Goal: Information Seeking & Learning: Learn about a topic

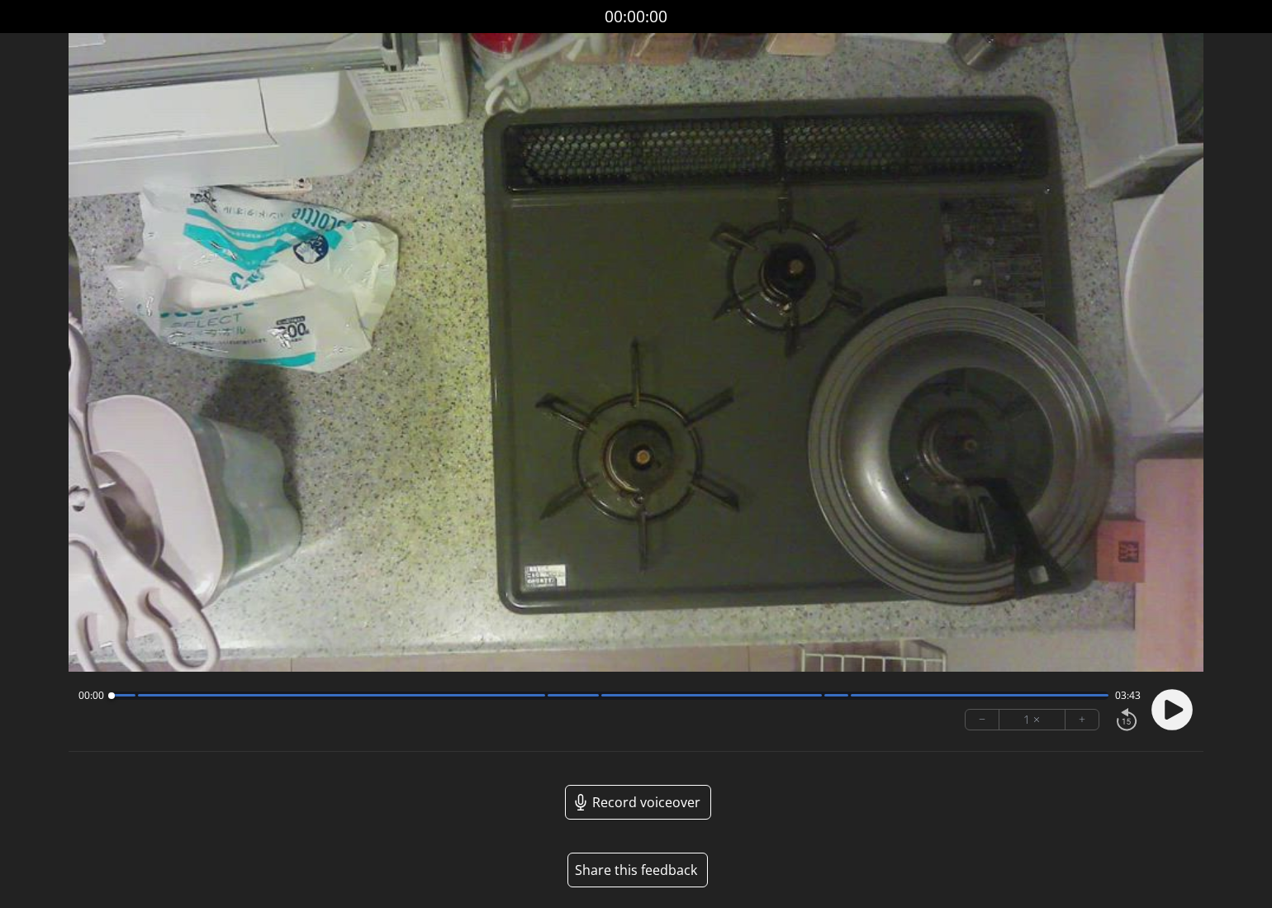
click at [647, 873] on button "Share this feedback" at bounding box center [637, 869] width 140 height 35
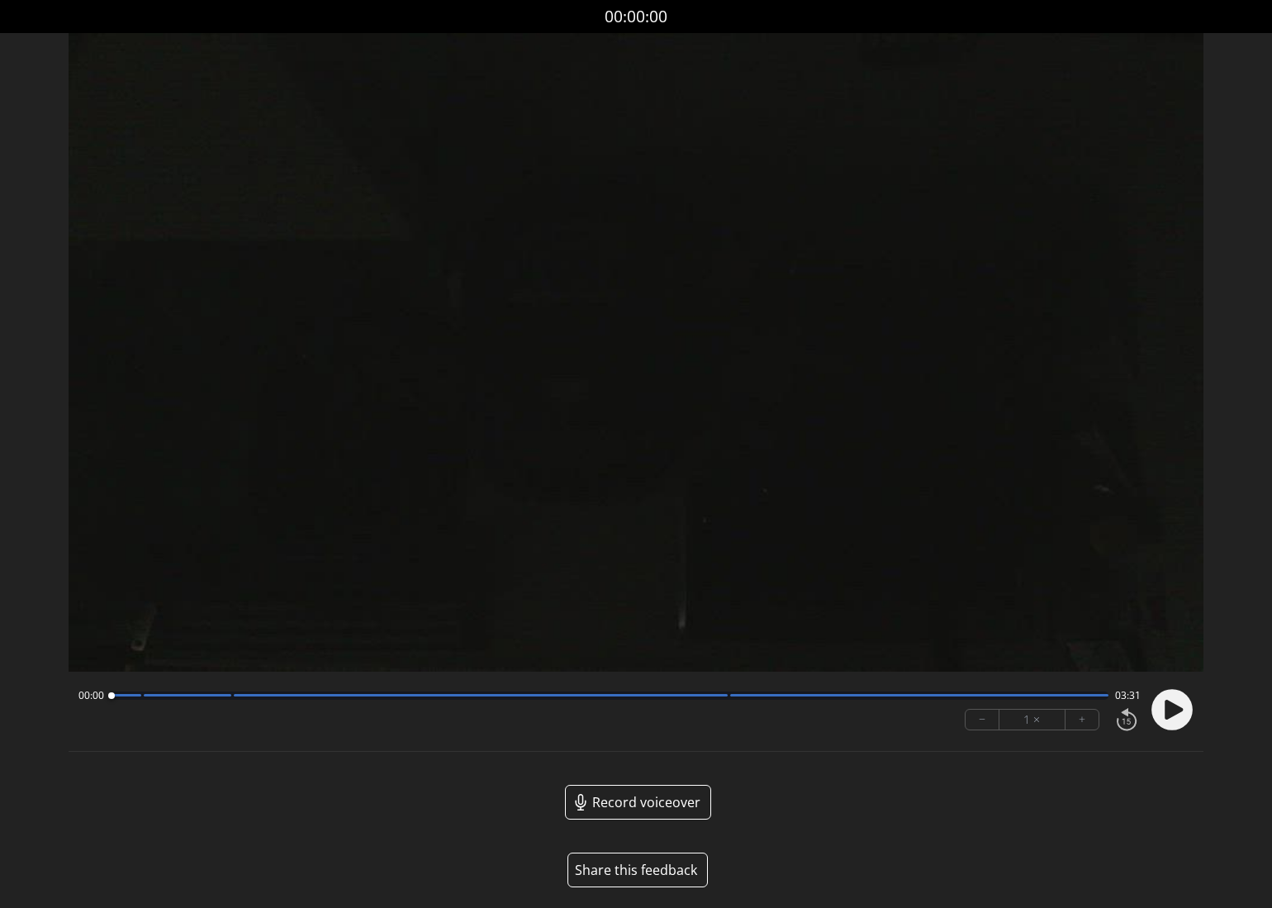
click at [647, 863] on button "Share this feedback" at bounding box center [637, 869] width 140 height 35
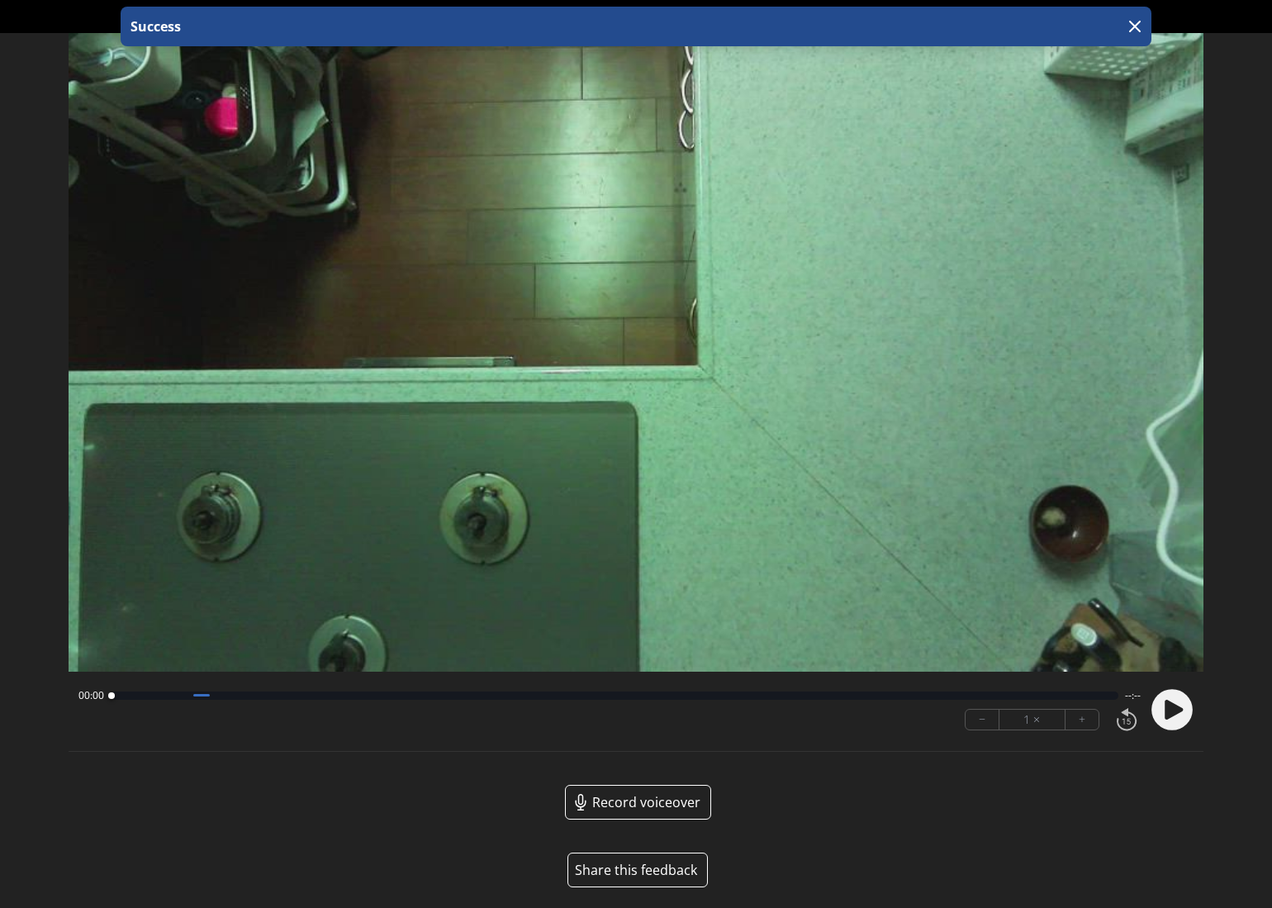
click at [667, 869] on button "Share this feedback" at bounding box center [637, 869] width 140 height 35
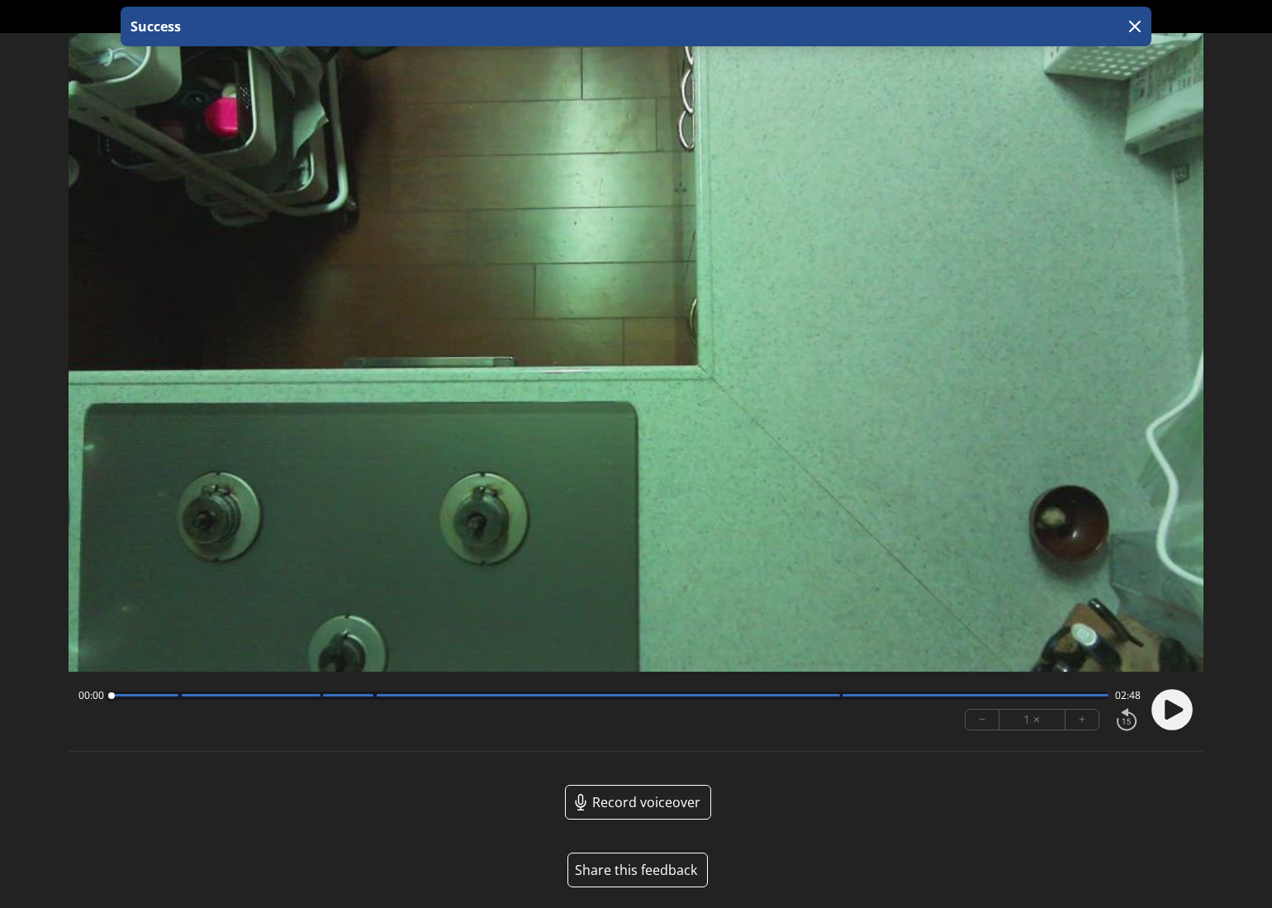
click at [655, 872] on button "Share this feedback" at bounding box center [637, 869] width 140 height 35
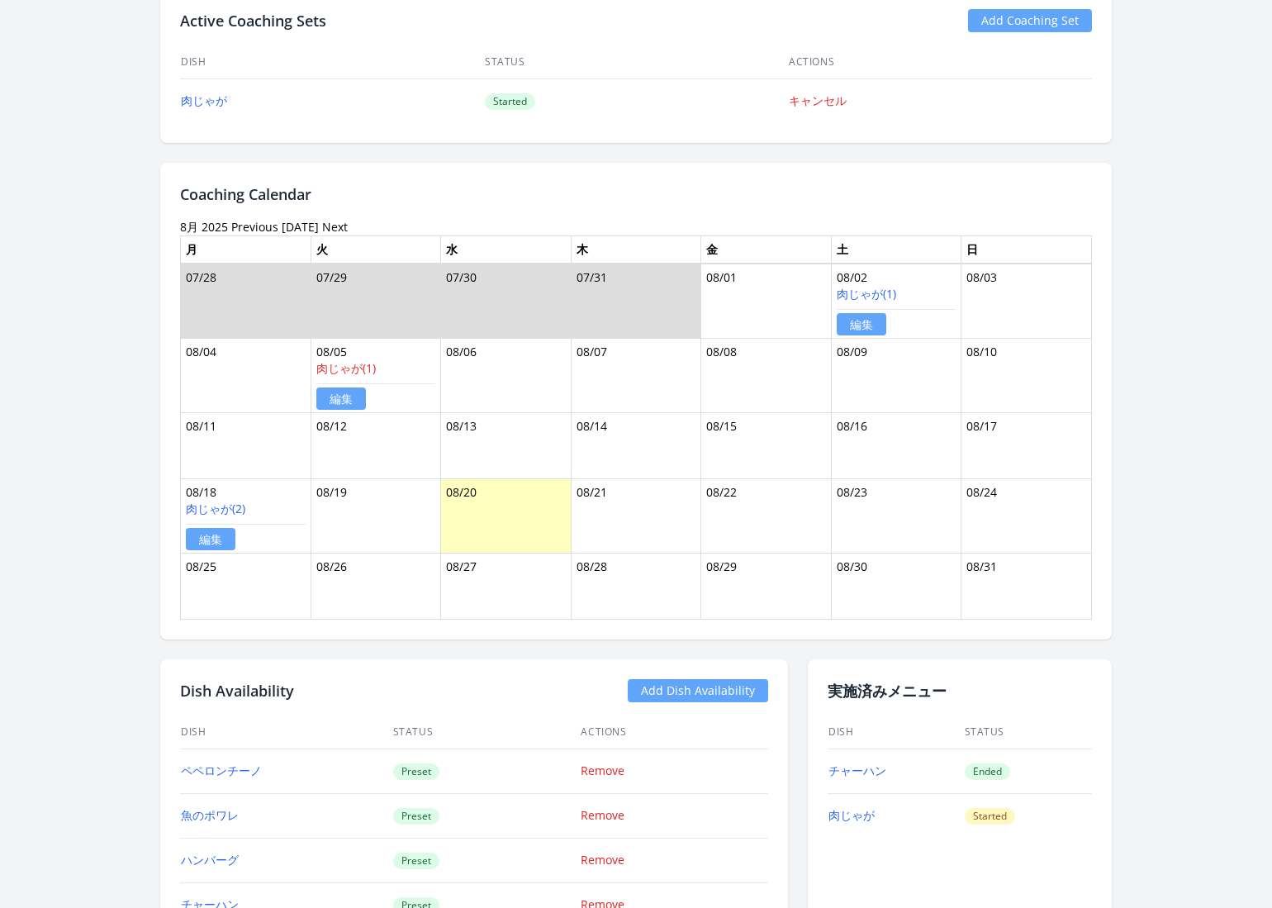
scroll to position [790, 0]
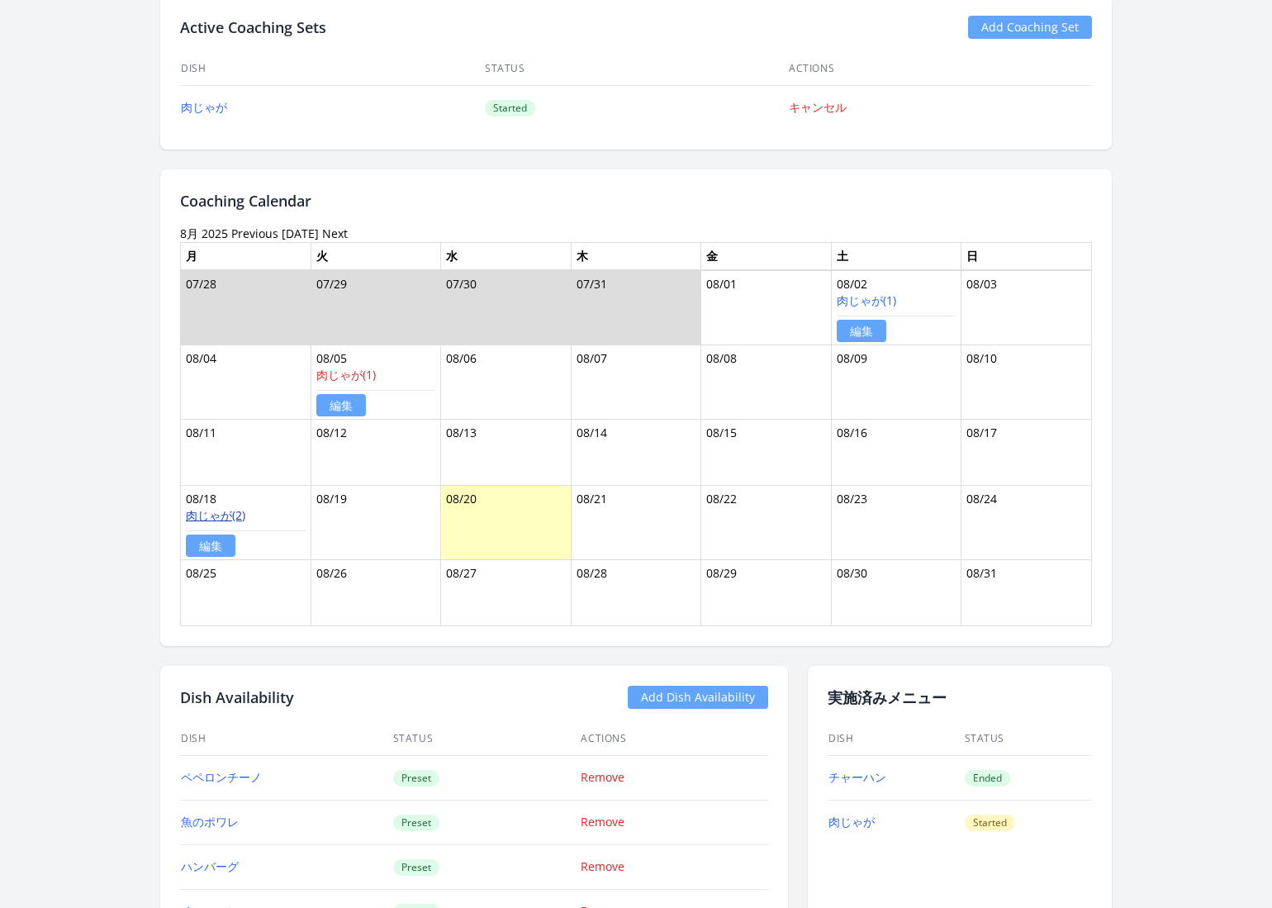
click at [221, 514] on link "肉じゃが(2)" at bounding box center [215, 515] width 59 height 16
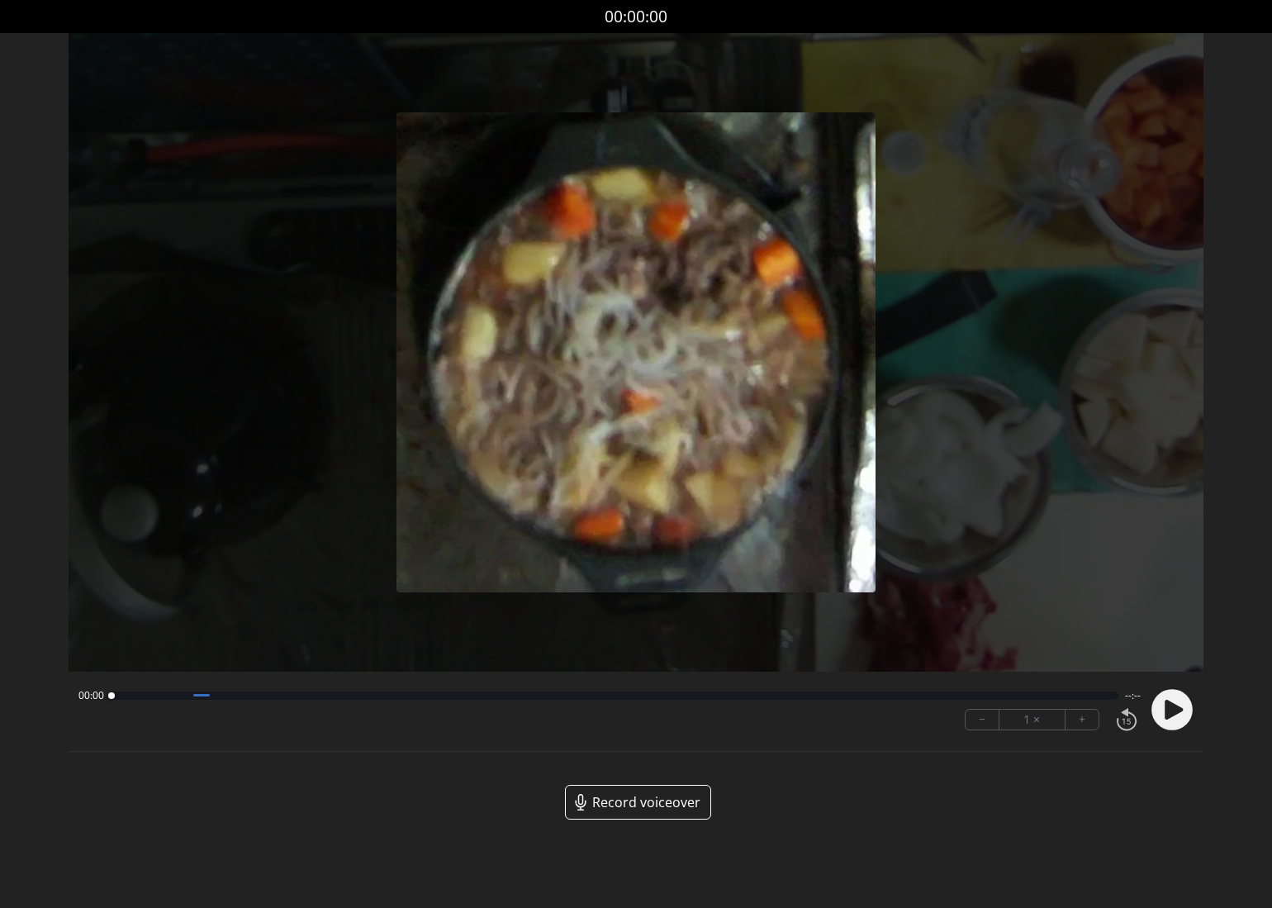
click at [655, 795] on span "Record voiceover" at bounding box center [646, 802] width 108 height 20
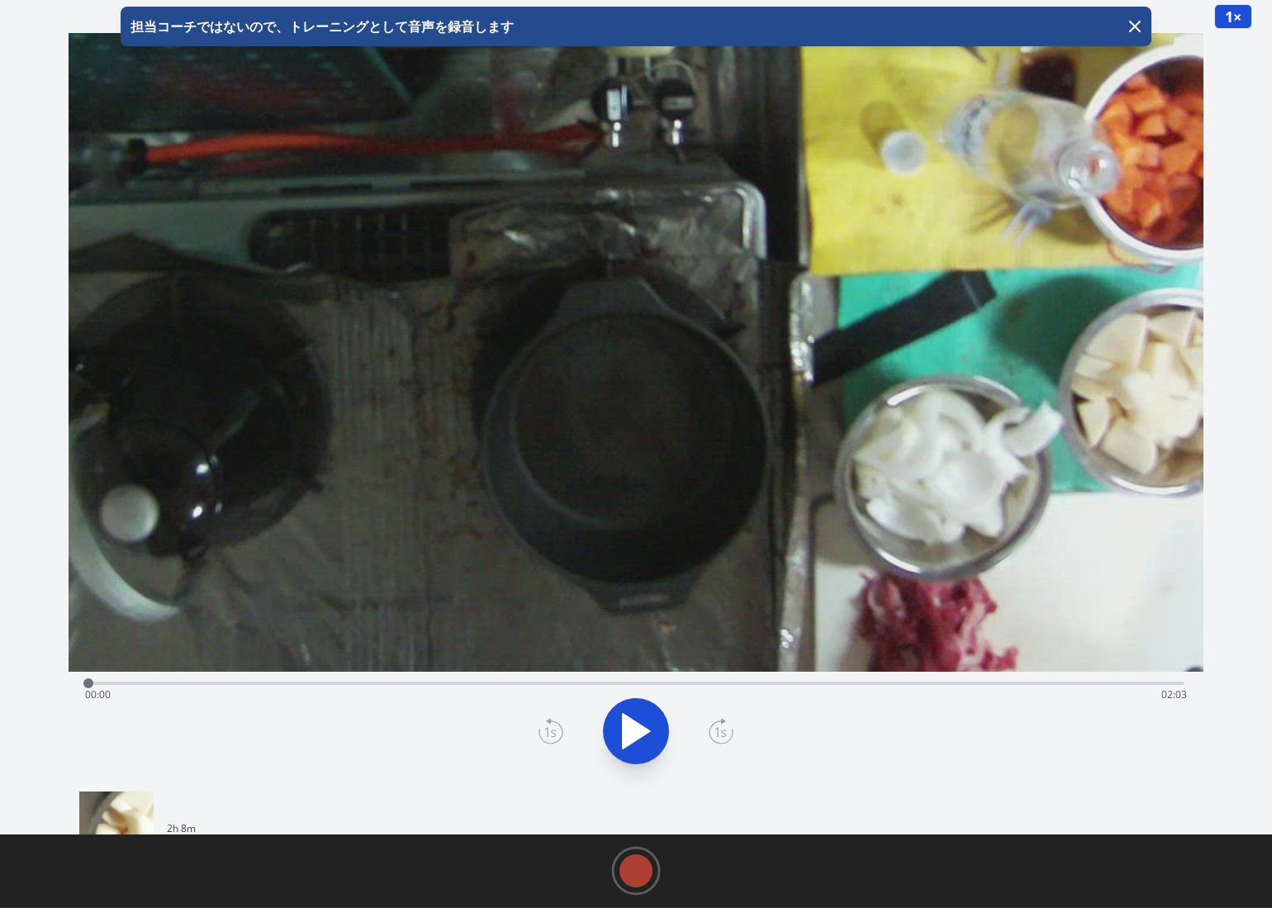
scroll to position [88, 0]
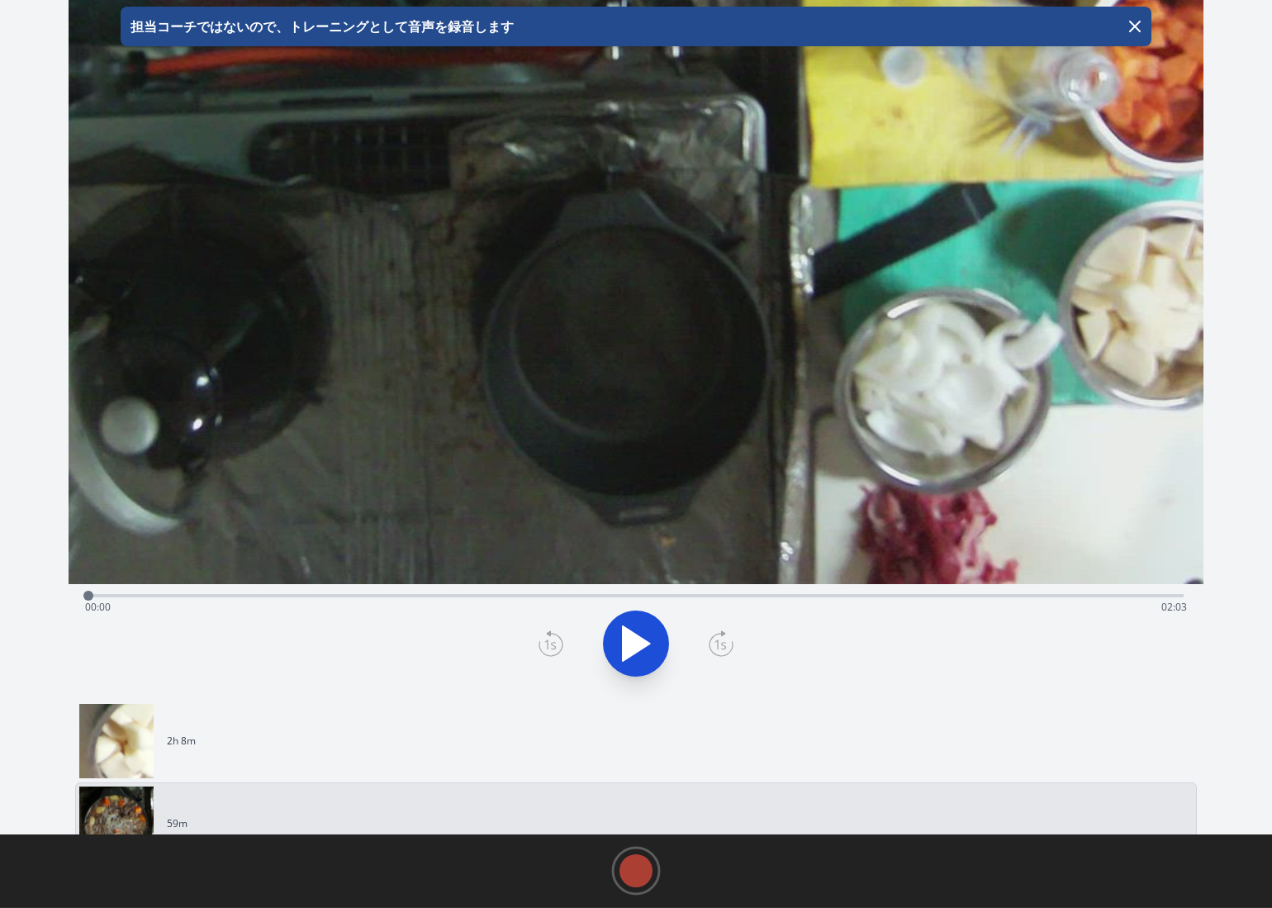
click at [362, 738] on link "2h 8m" at bounding box center [629, 741] width 1100 height 74
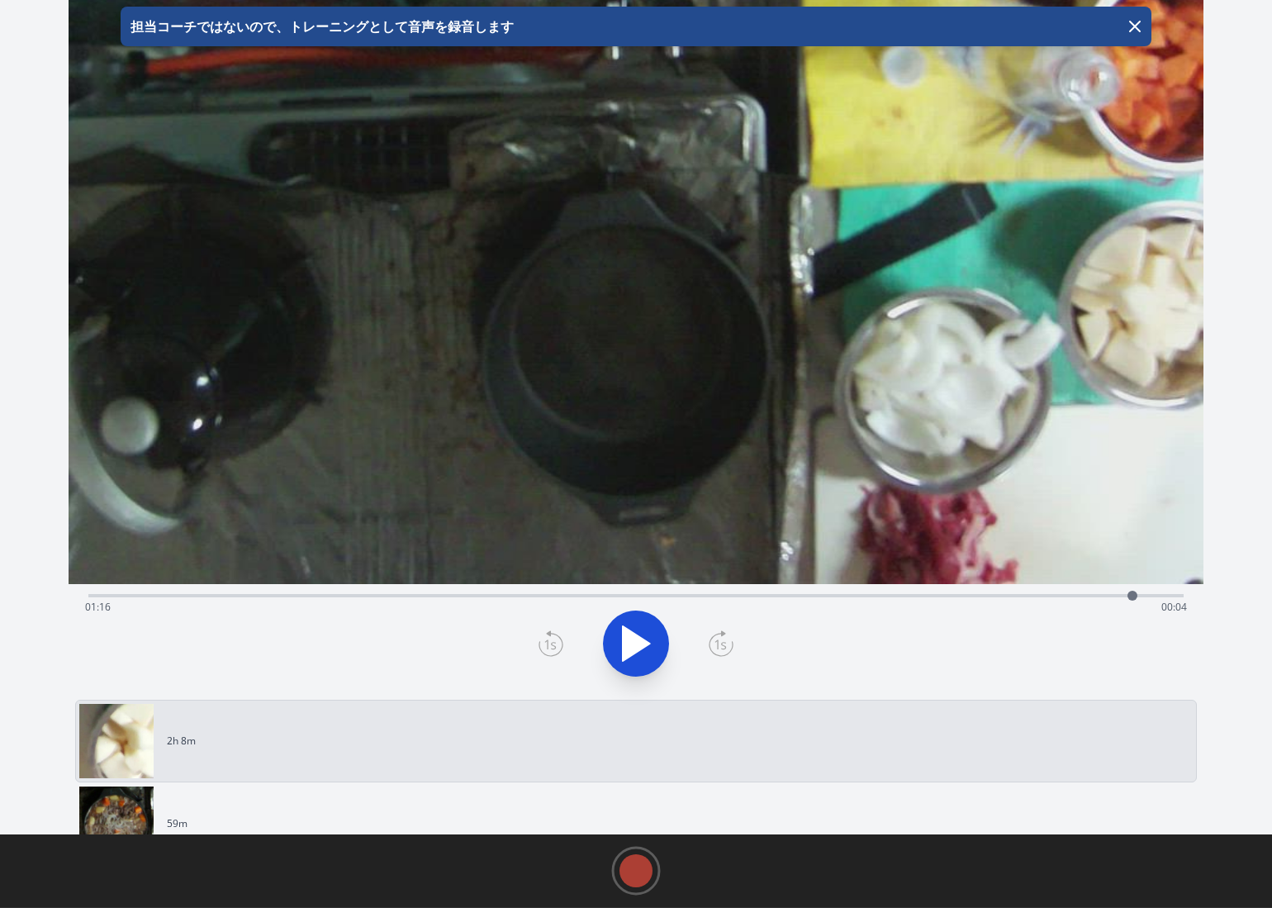
drag, startPoint x: 87, startPoint y: 596, endPoint x: 1132, endPoint y: 583, distance: 1045.7
click at [1132, 583] on div at bounding box center [1132, 595] width 25 height 25
click at [285, 807] on link "59m" at bounding box center [629, 823] width 1100 height 74
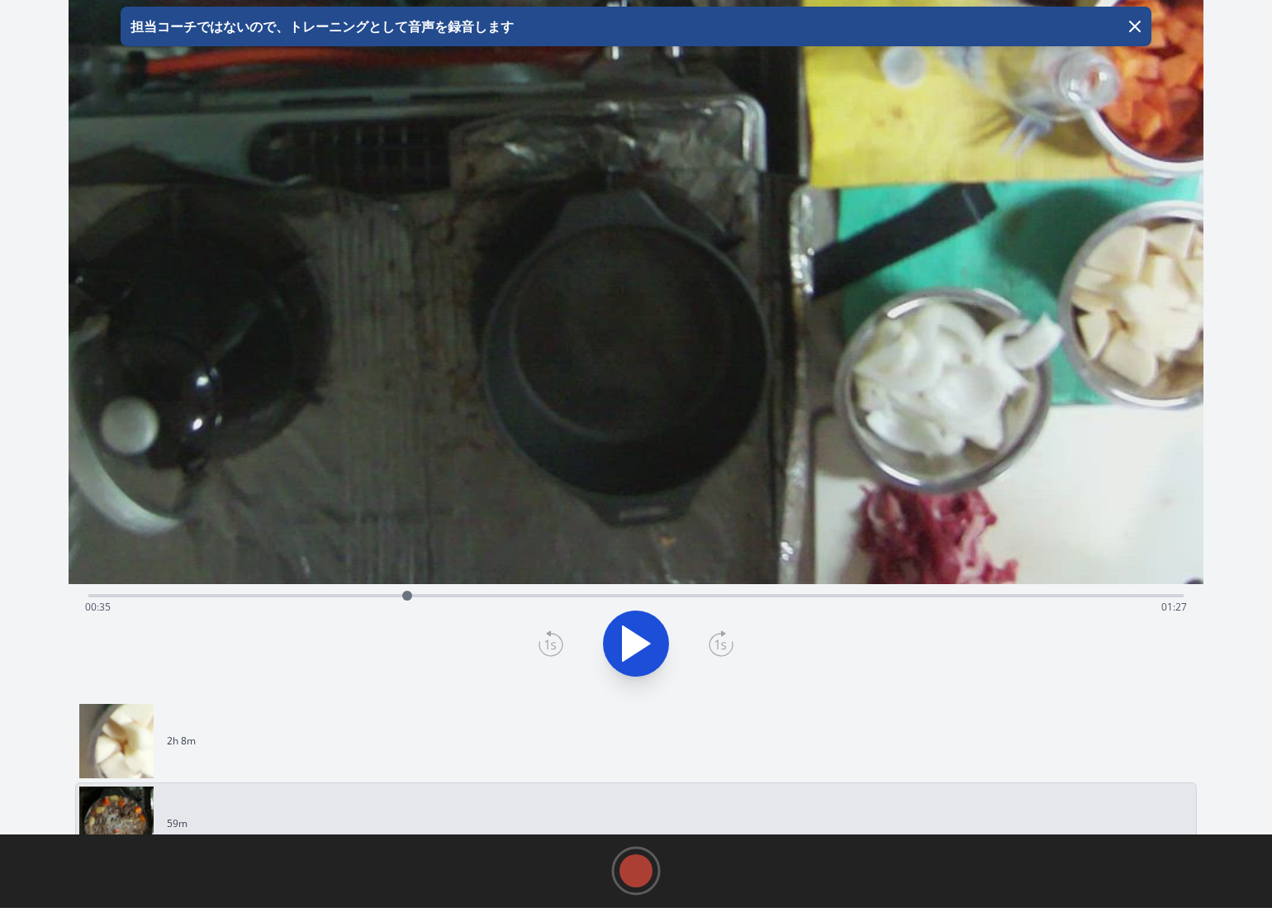
drag, startPoint x: 92, startPoint y: 599, endPoint x: 406, endPoint y: 576, distance: 315.5
click at [406, 577] on div "Time elapsed: 00:35 Time remaining: 01:27 View your cooking diary" at bounding box center [636, 318] width 1135 height 747
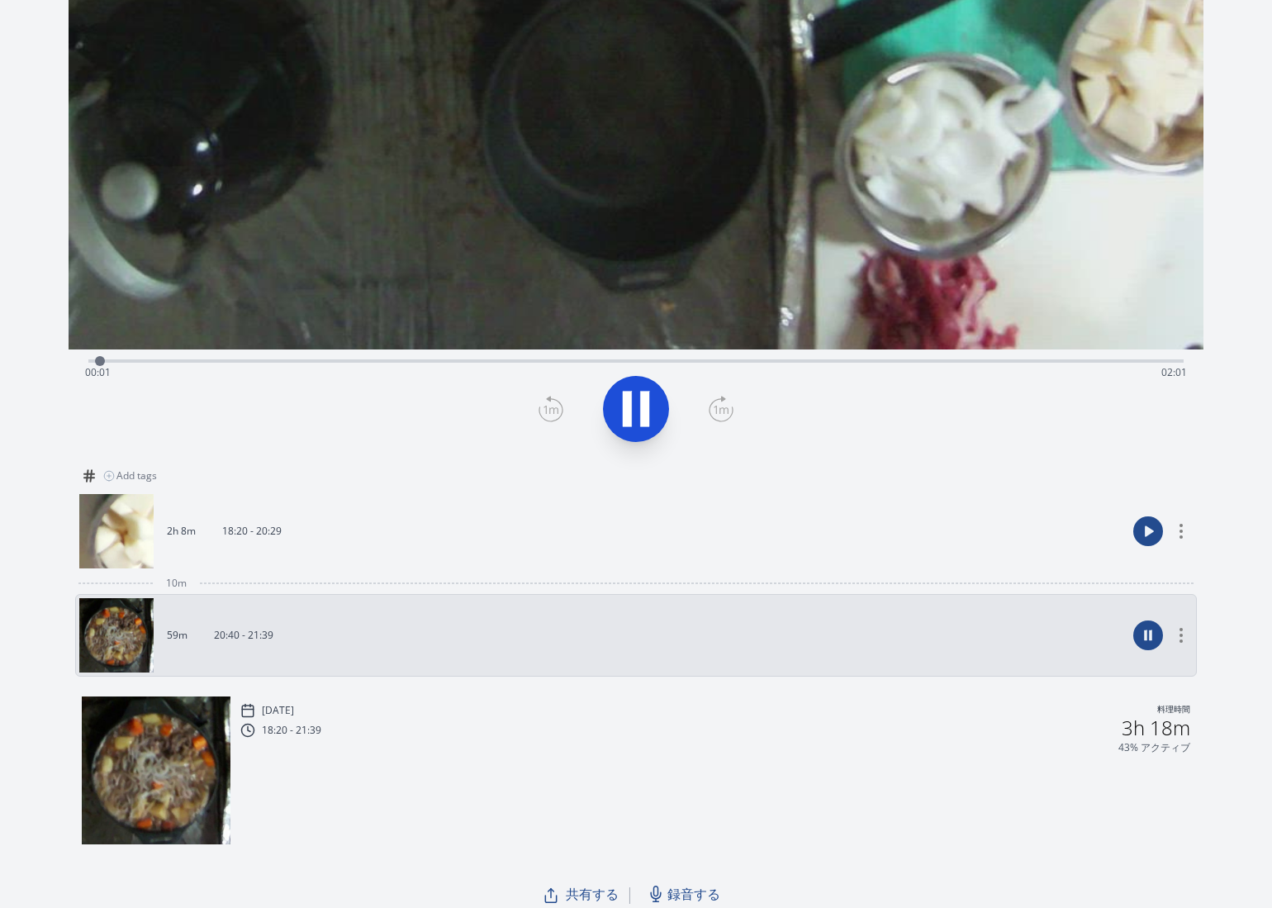
scroll to position [328, 0]
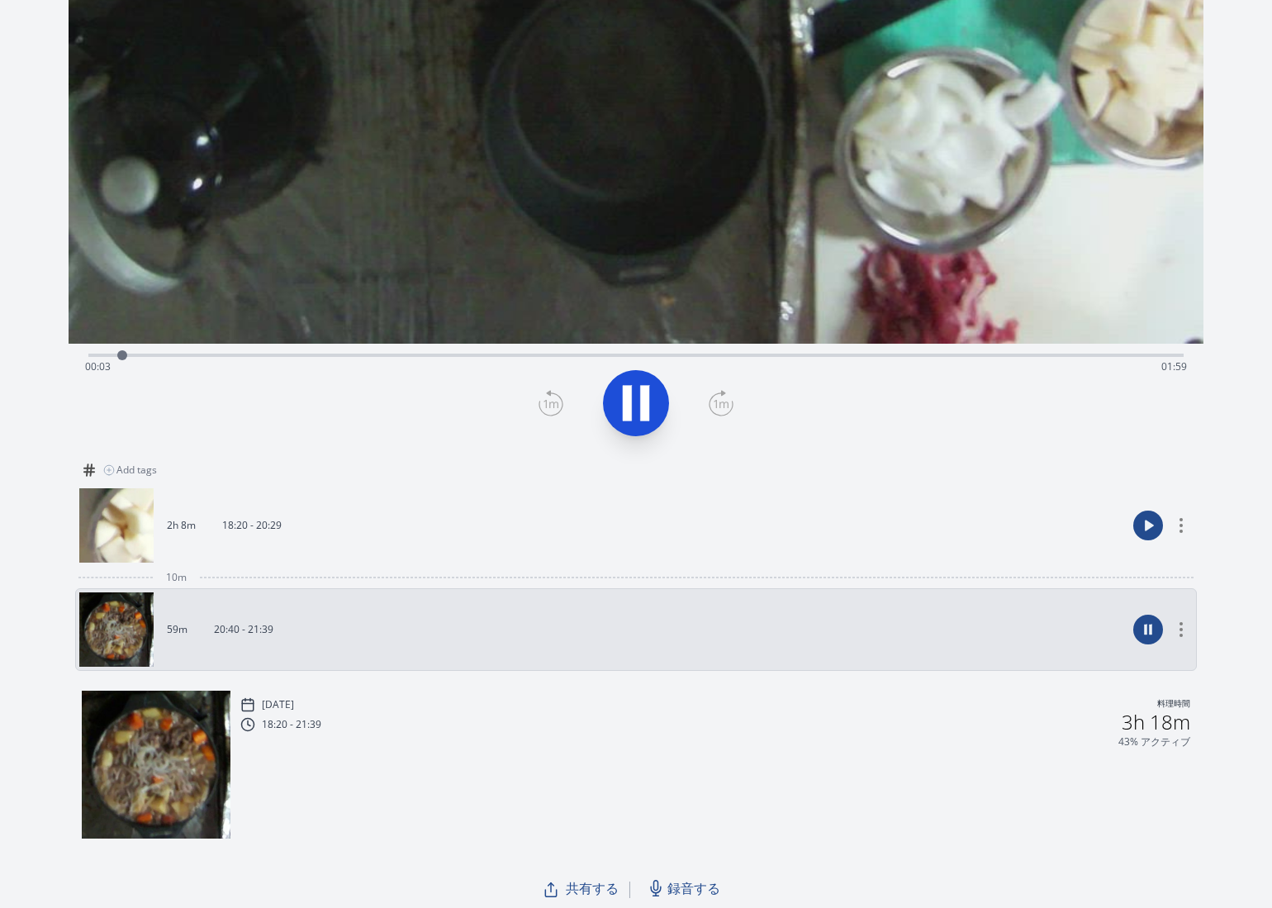
click at [516, 519] on link "2h 8m 18:20 - 20:29" at bounding box center [602, 525] width 1047 height 74
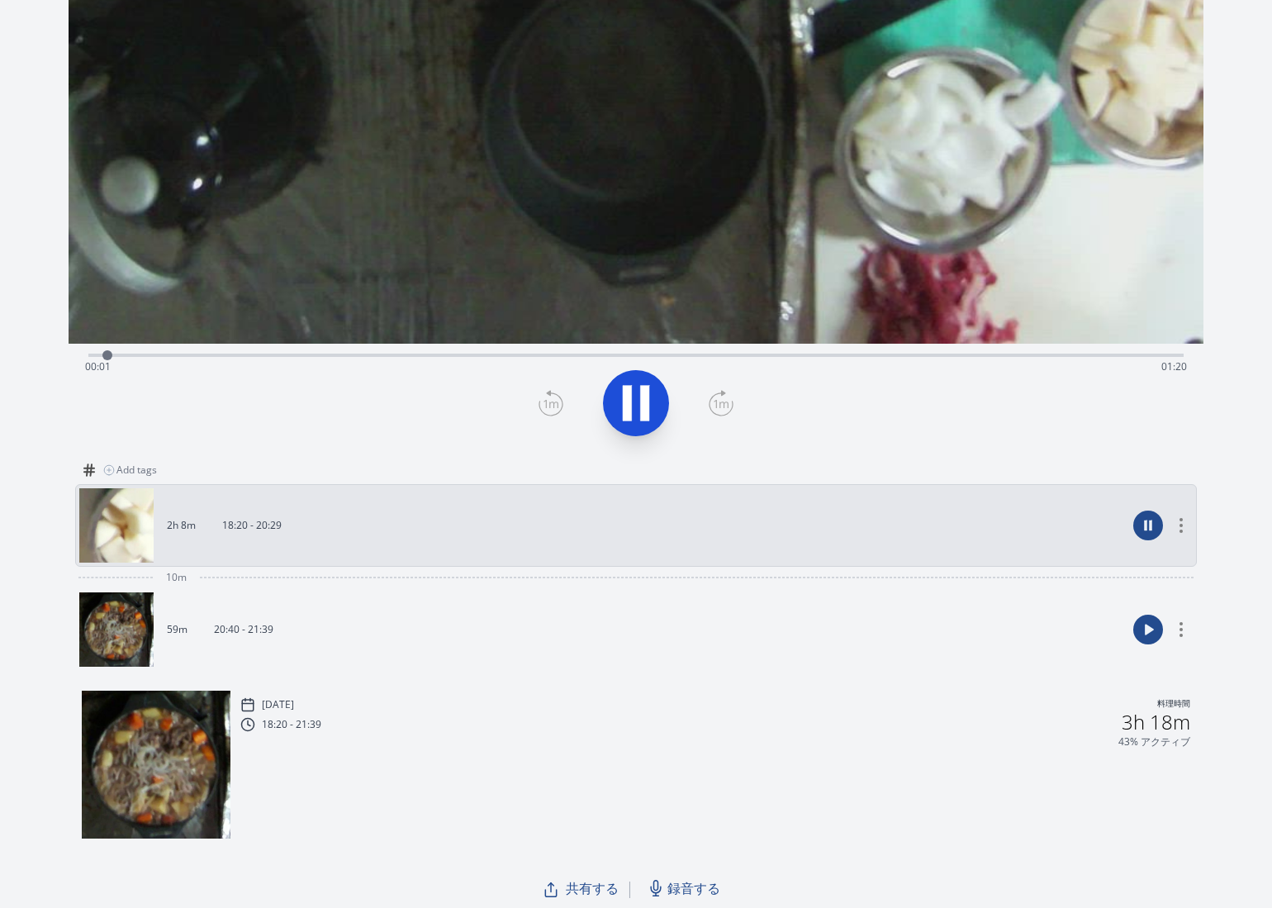
click at [591, 883] on span "共有する" at bounding box center [592, 888] width 53 height 20
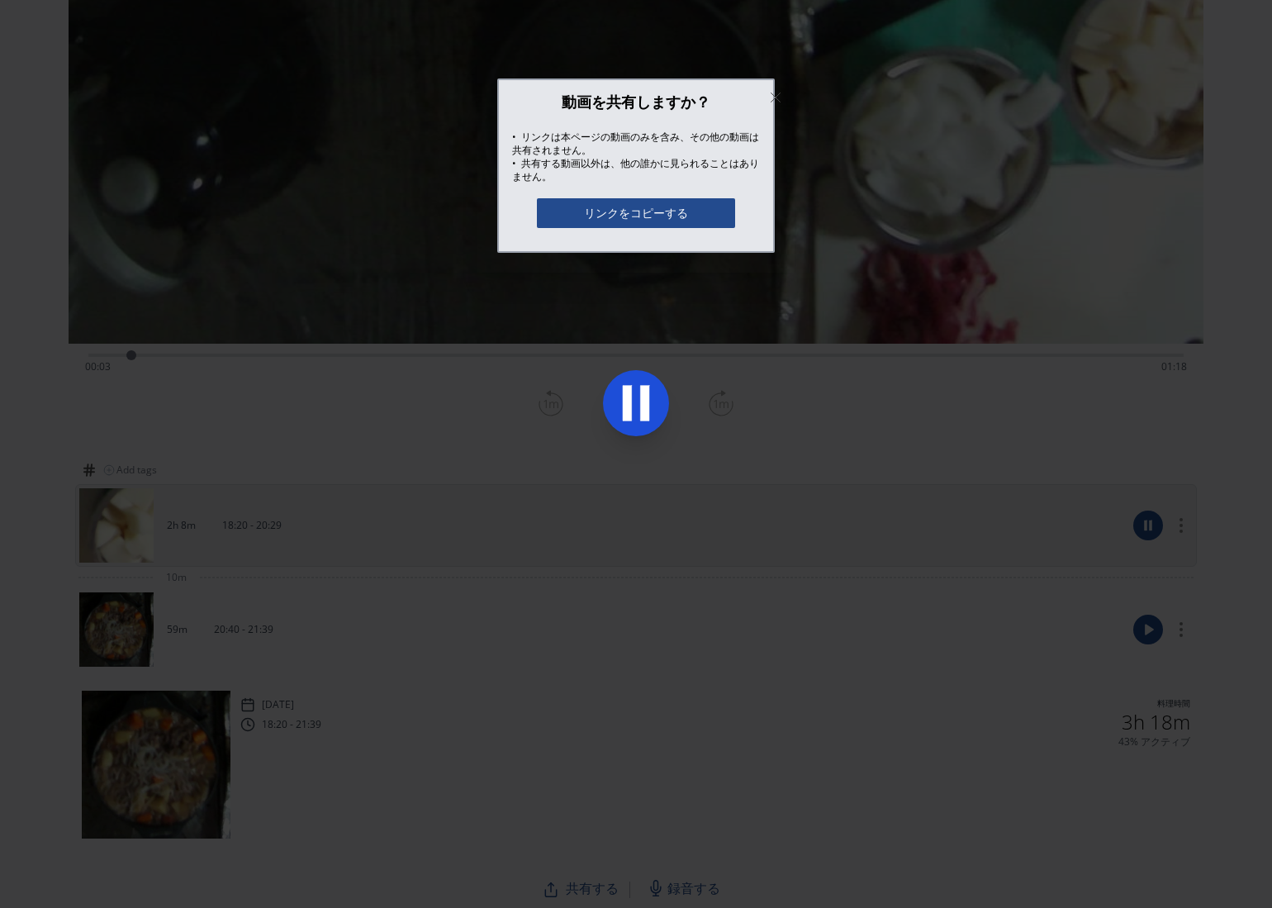
click at [712, 224] on button "リンクをコピーする" at bounding box center [636, 213] width 198 height 30
click at [706, 666] on div at bounding box center [636, 454] width 1272 height 908
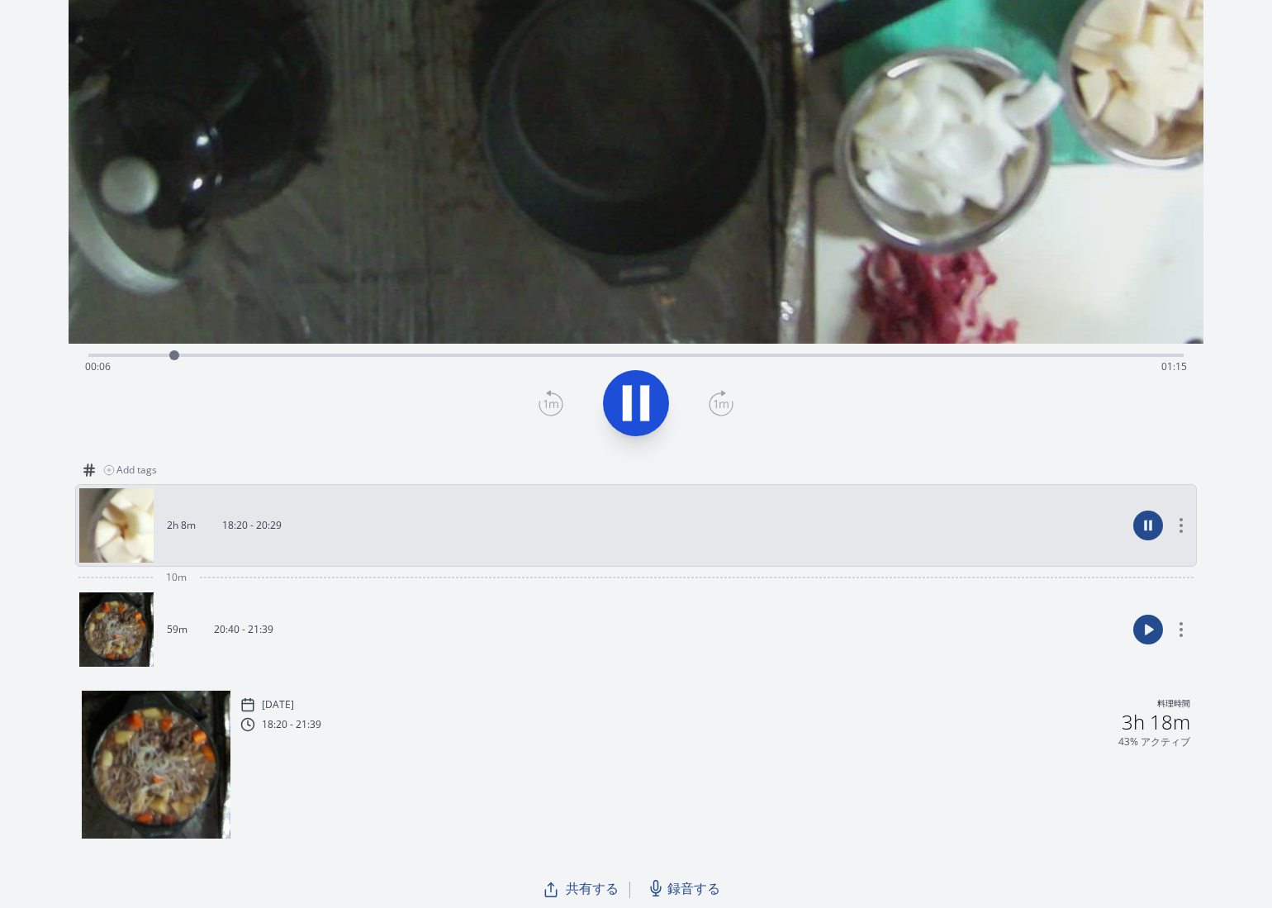
click at [560, 602] on link "59m 20:40 - 21:39" at bounding box center [602, 629] width 1047 height 74
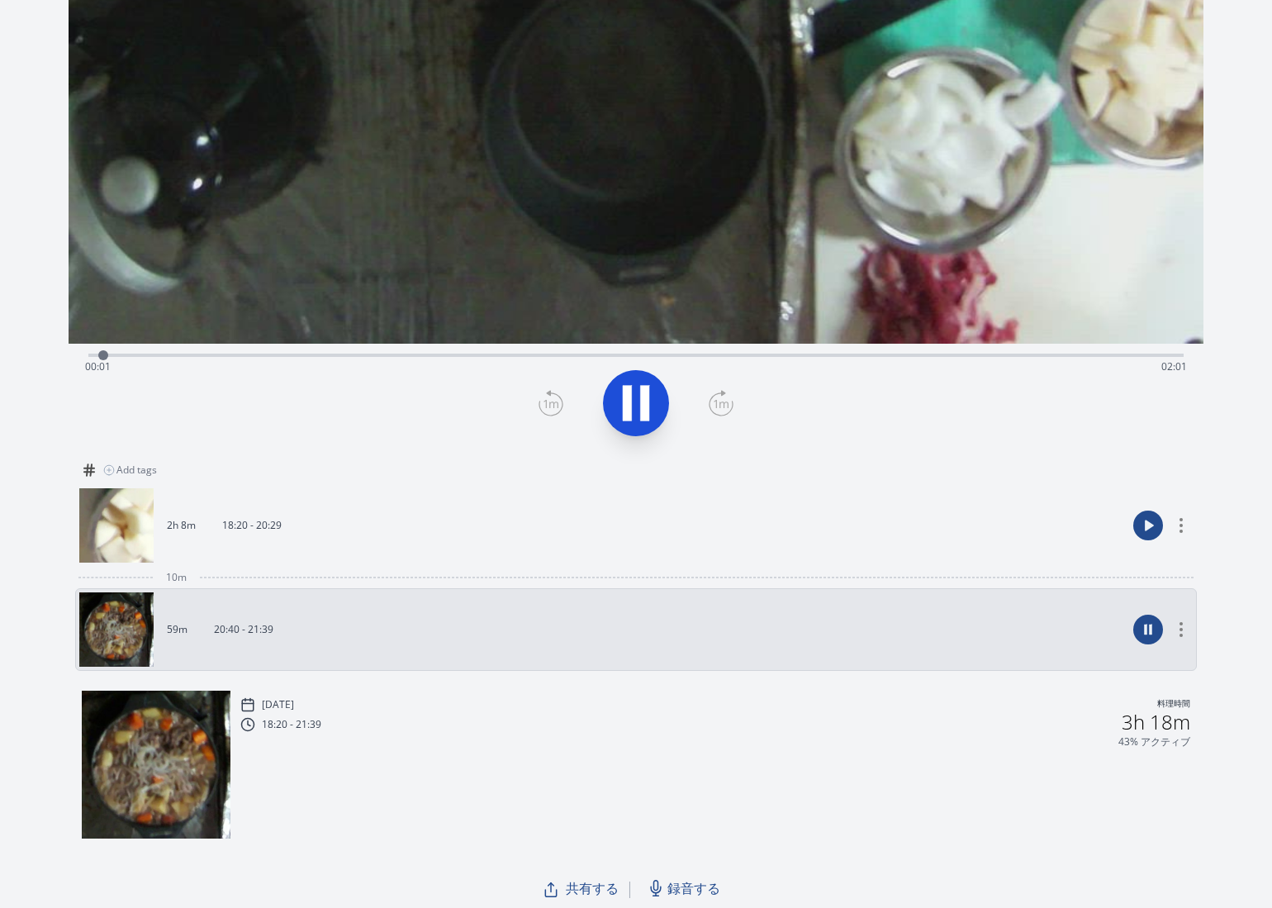
click at [585, 885] on span "共有する" at bounding box center [592, 888] width 53 height 20
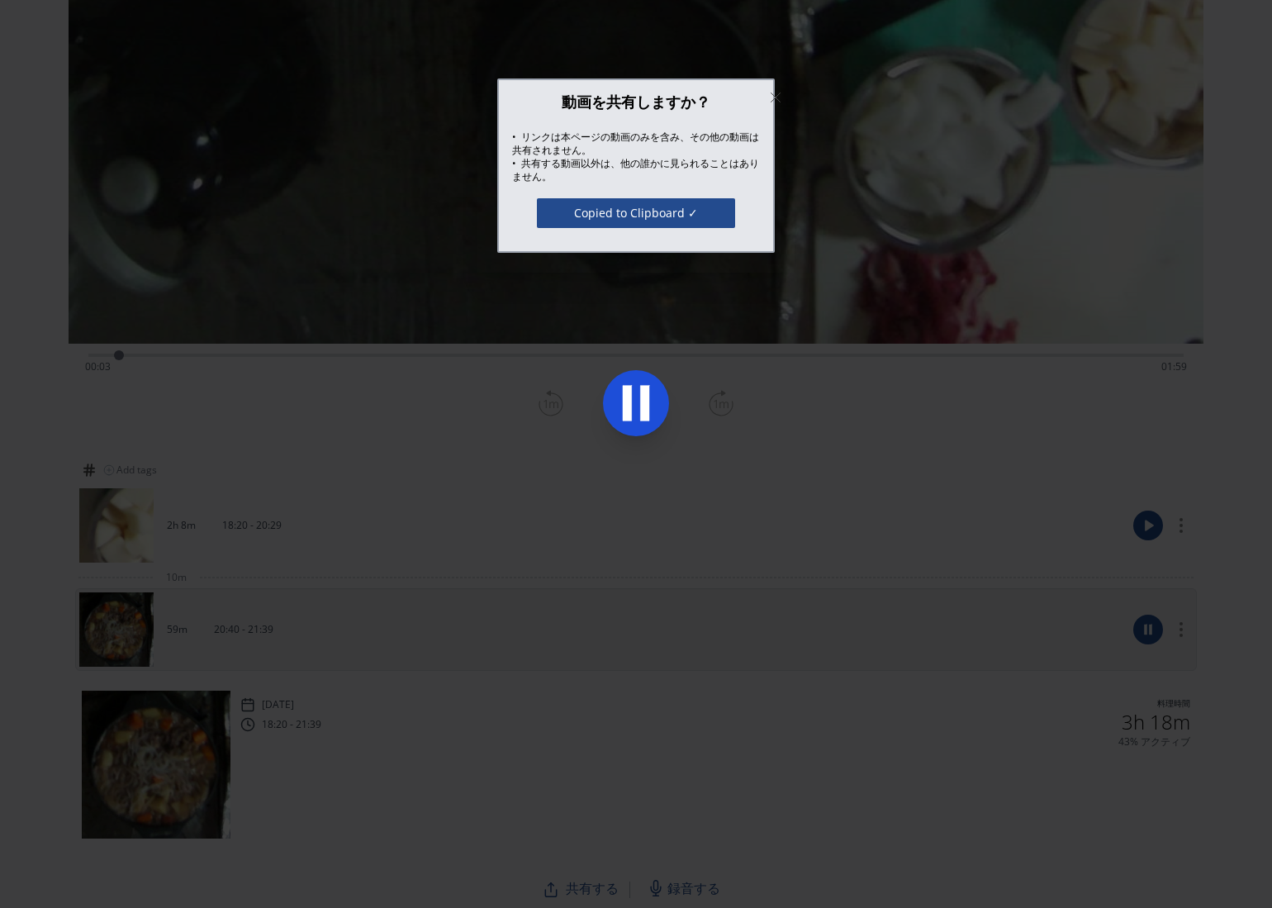
click at [678, 219] on button "Copied to Clipboard ✓" at bounding box center [636, 213] width 198 height 30
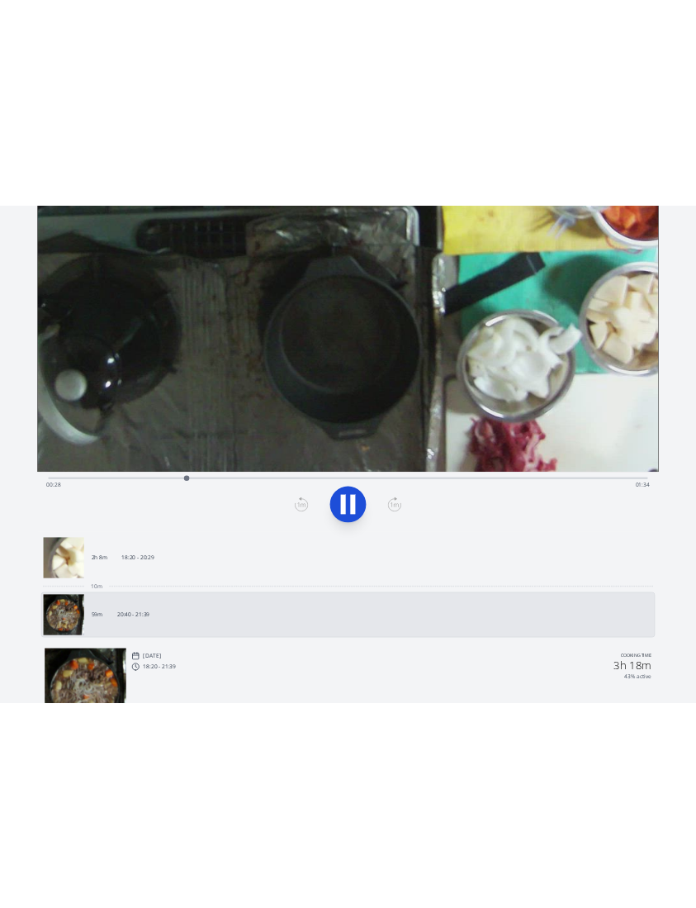
scroll to position [173, 0]
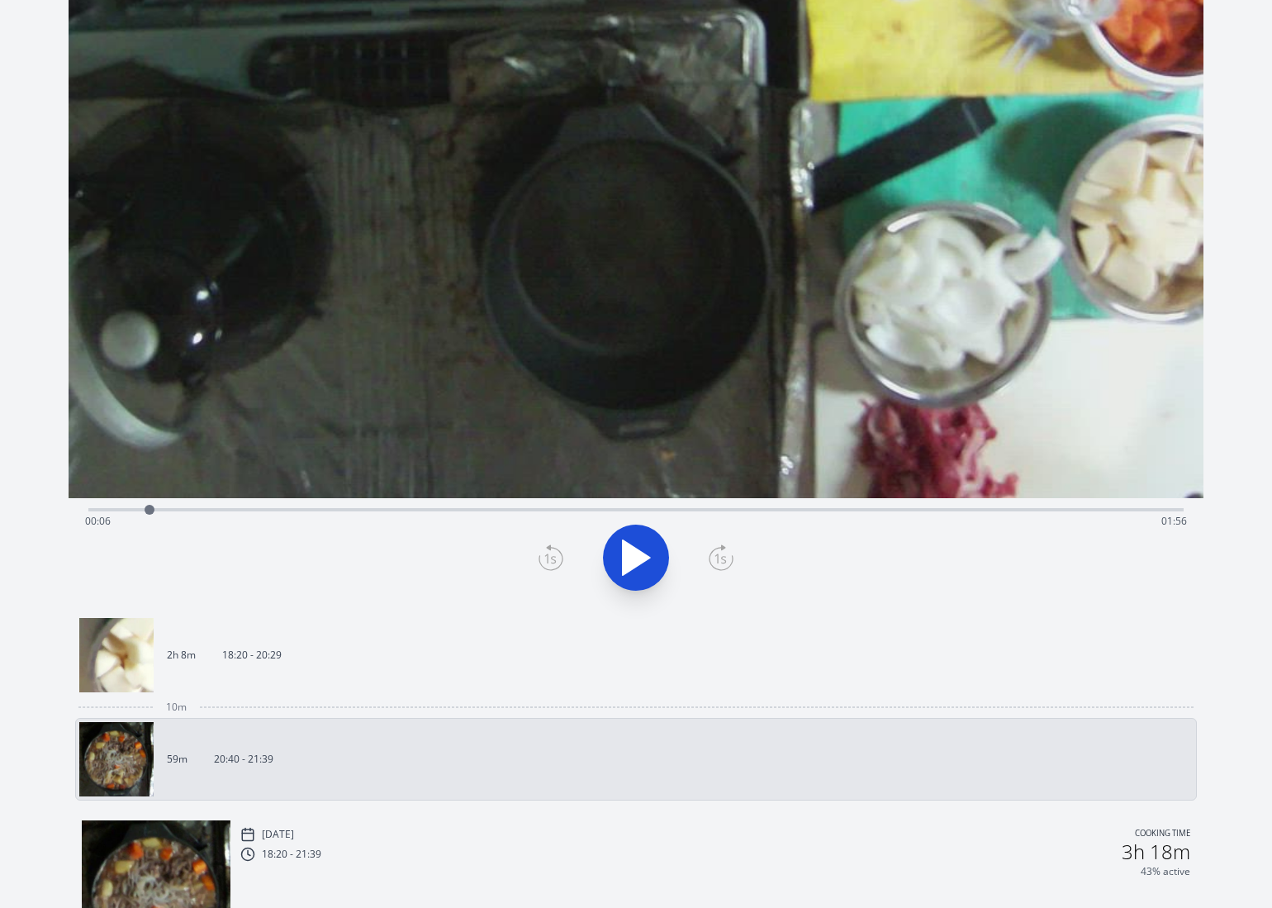
drag, startPoint x: 358, startPoint y: 510, endPoint x: 149, endPoint y: 515, distance: 208.2
click at [149, 515] on div at bounding box center [149, 509] width 25 height 25
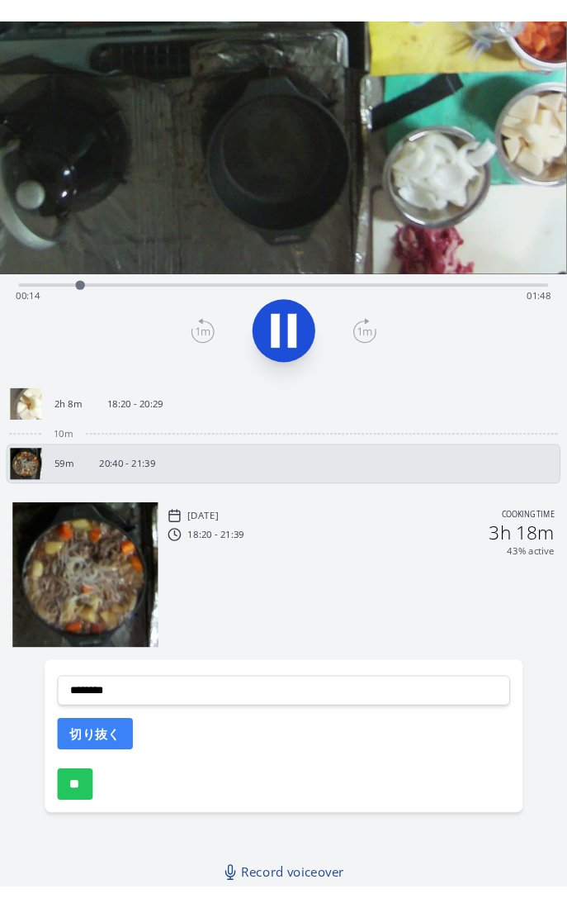
scroll to position [79, 0]
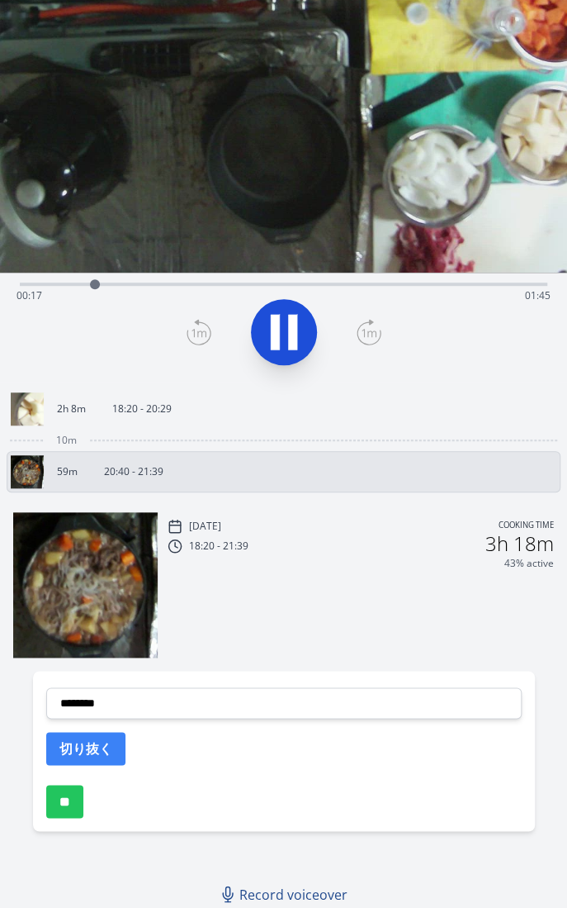
click at [268, 634] on div "[DATE] Cooking time 18:20 - 21:39 3h 18m 43% active" at bounding box center [361, 585] width 387 height 141
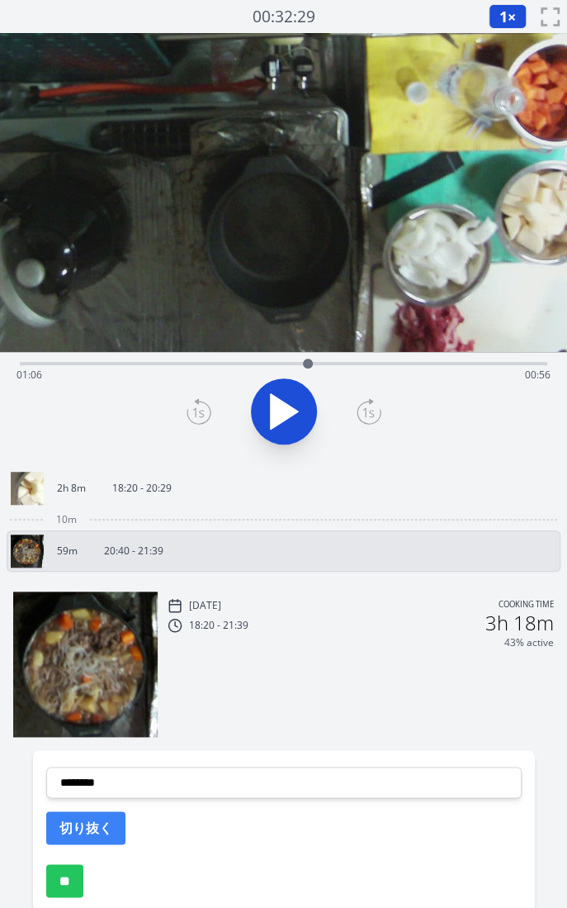
drag, startPoint x: 110, startPoint y: 363, endPoint x: 306, endPoint y: 362, distance: 196.6
click at [307, 362] on div at bounding box center [308, 363] width 10 height 10
drag, startPoint x: 348, startPoint y: 363, endPoint x: 165, endPoint y: 367, distance: 182.6
click at [165, 367] on div at bounding box center [165, 363] width 10 height 10
click at [297, 393] on icon at bounding box center [284, 411] width 46 height 46
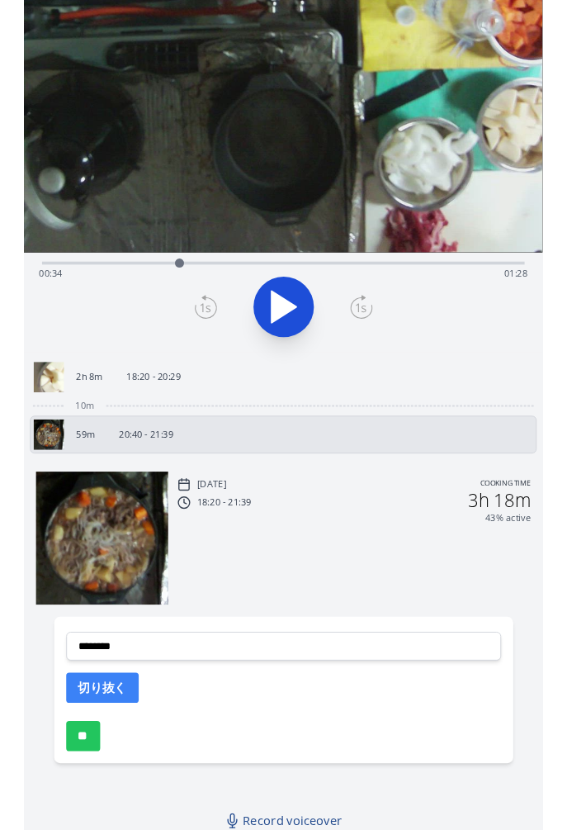
scroll to position [79, 0]
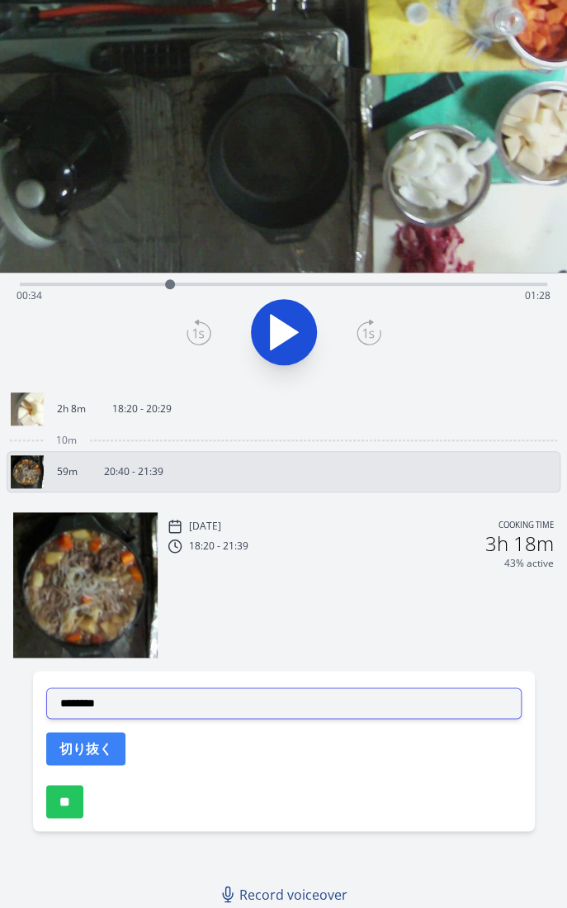
click at [211, 691] on select "**********" at bounding box center [284, 702] width 476 height 31
select select "**********"
click at [46, 687] on select "**********" at bounding box center [284, 702] width 476 height 31
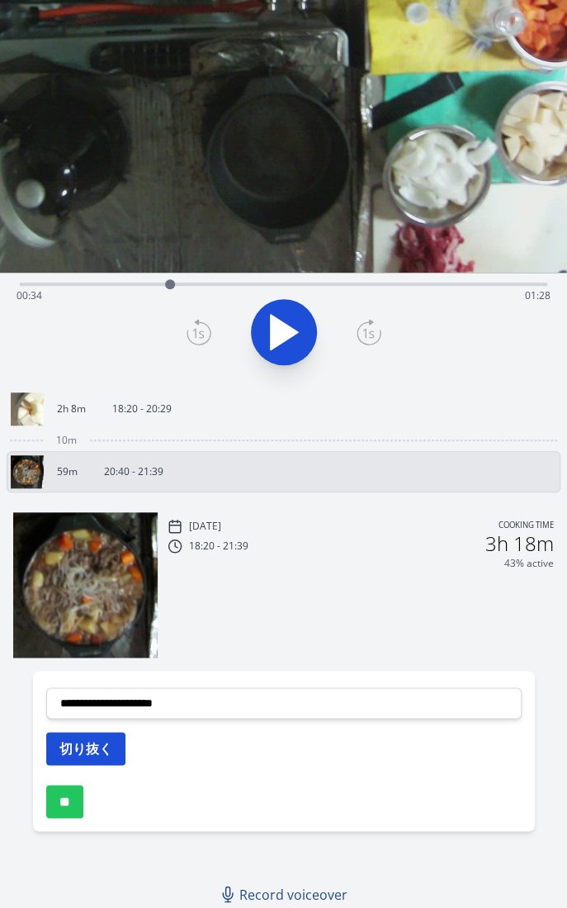
click at [108, 733] on button "切り抜く" at bounding box center [85, 748] width 79 height 33
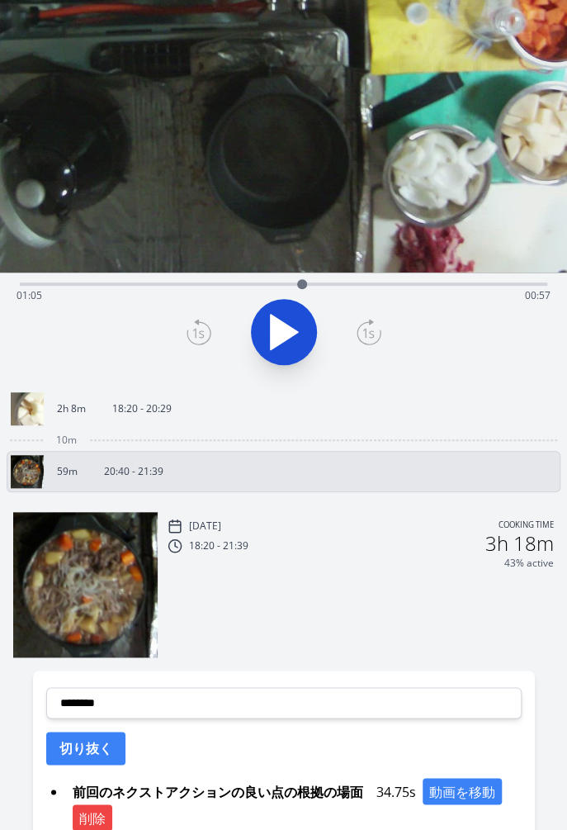
drag, startPoint x: 173, startPoint y: 282, endPoint x: 302, endPoint y: 273, distance: 129.1
click at [302, 273] on div at bounding box center [302, 284] width 25 height 25
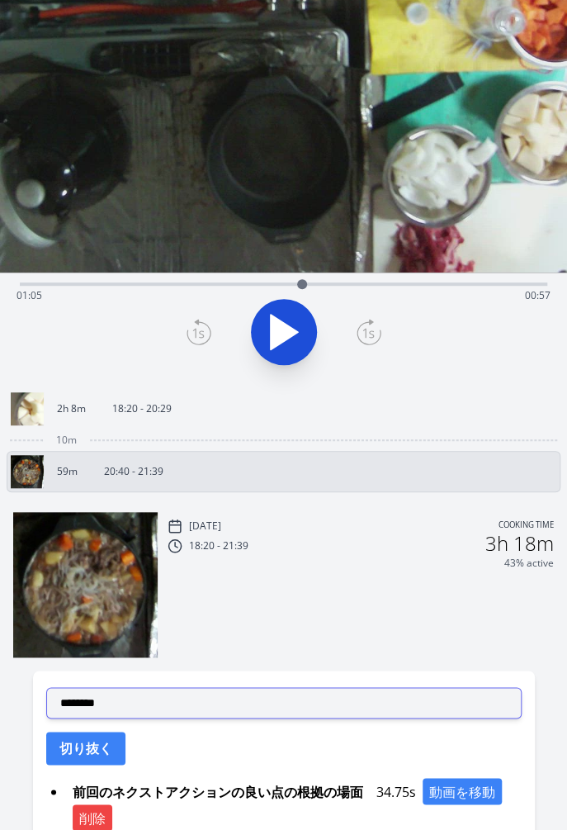
click at [222, 714] on select "**********" at bounding box center [284, 702] width 476 height 31
select select "**********"
click at [46, 687] on select "**********" at bounding box center [284, 702] width 476 height 31
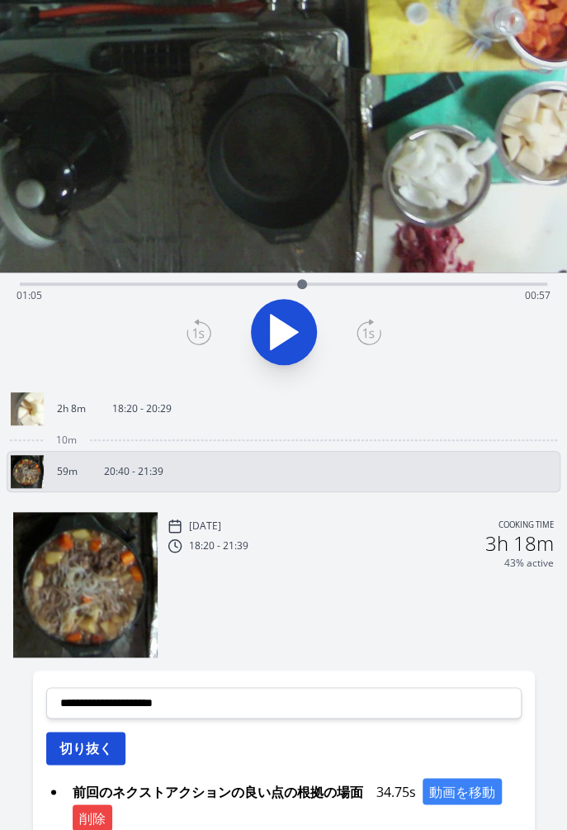
click at [98, 744] on button "切り抜く" at bounding box center [85, 748] width 79 height 33
drag, startPoint x: 303, startPoint y: 283, endPoint x: 110, endPoint y: 280, distance: 193.3
click at [110, 280] on div at bounding box center [110, 284] width 10 height 10
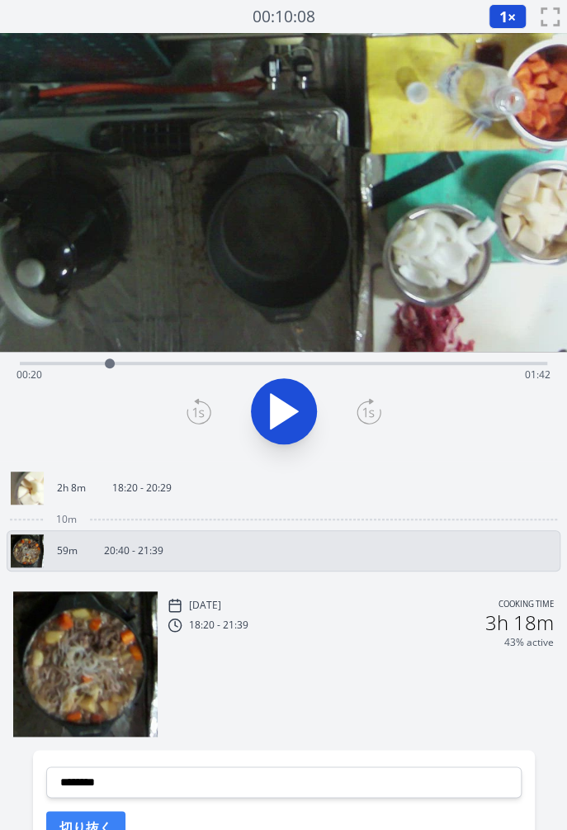
click at [510, 14] on button "1 ×" at bounding box center [508, 16] width 38 height 25
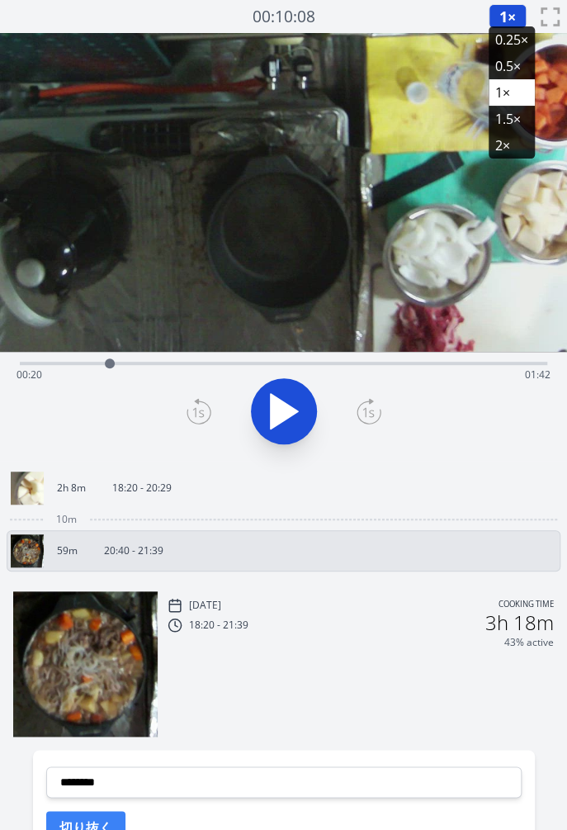
click at [505, 45] on li "0.25×" at bounding box center [512, 39] width 46 height 26
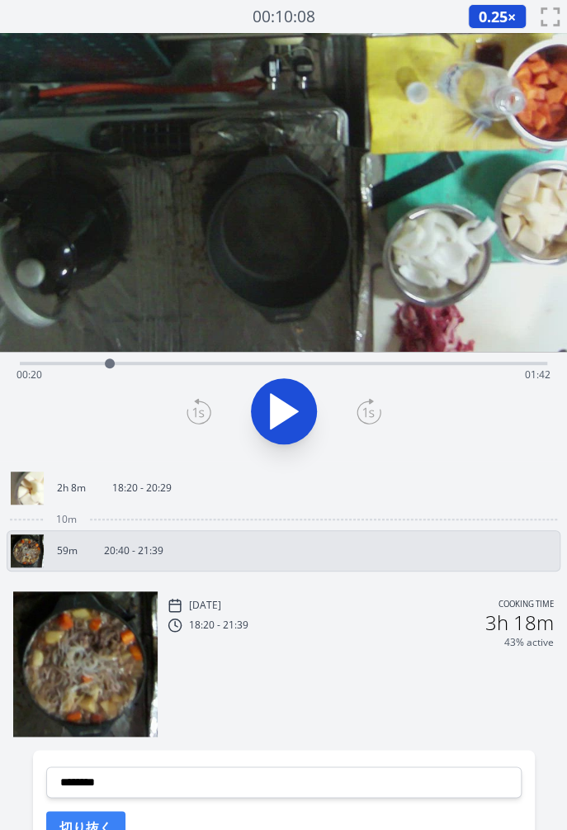
click at [286, 415] on icon at bounding box center [284, 411] width 27 height 35
click at [294, 406] on icon at bounding box center [292, 412] width 9 height 36
click at [210, 423] on icon at bounding box center [199, 411] width 25 height 26
click at [197, 413] on icon at bounding box center [199, 411] width 25 height 26
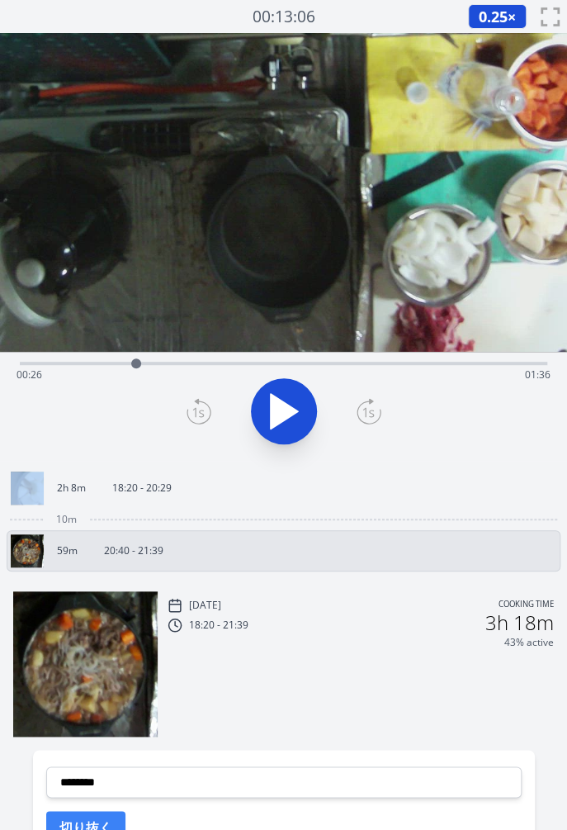
click at [197, 413] on icon at bounding box center [199, 411] width 25 height 26
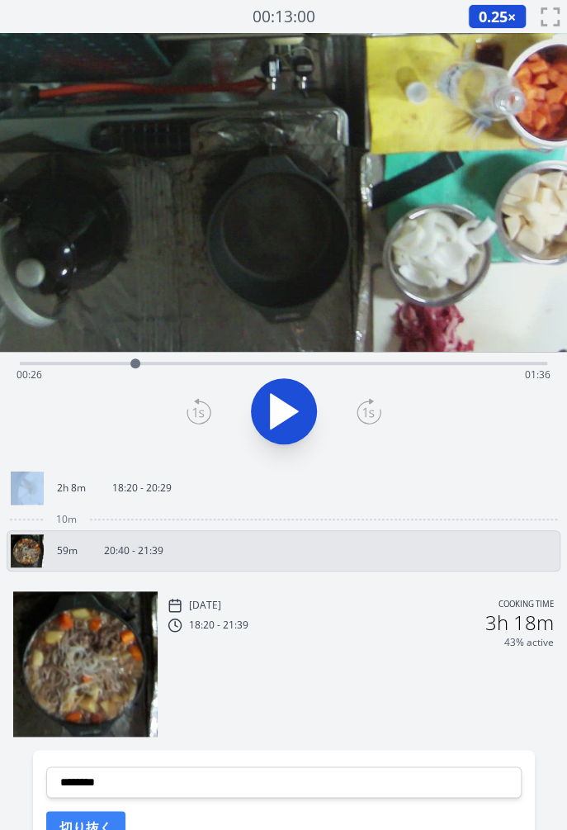
scroll to position [266, 0]
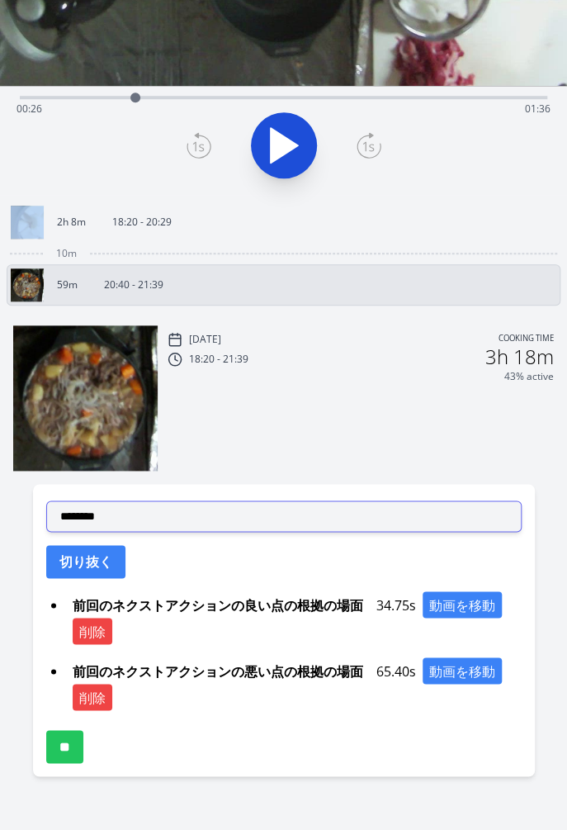
click at [222, 515] on select "**********" at bounding box center [284, 515] width 476 height 31
select select "**********"
click at [46, 500] on select "**********" at bounding box center [284, 515] width 476 height 31
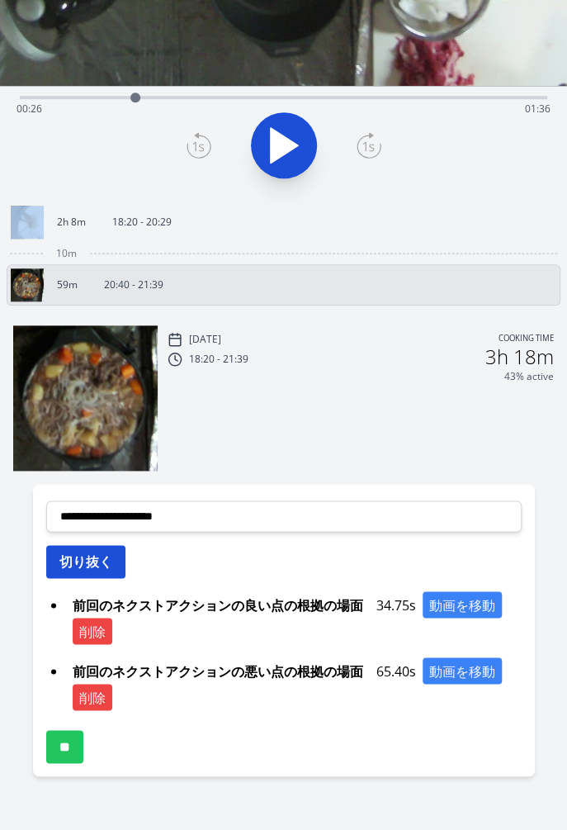
click at [100, 562] on button "切り抜く" at bounding box center [85, 561] width 79 height 33
select select
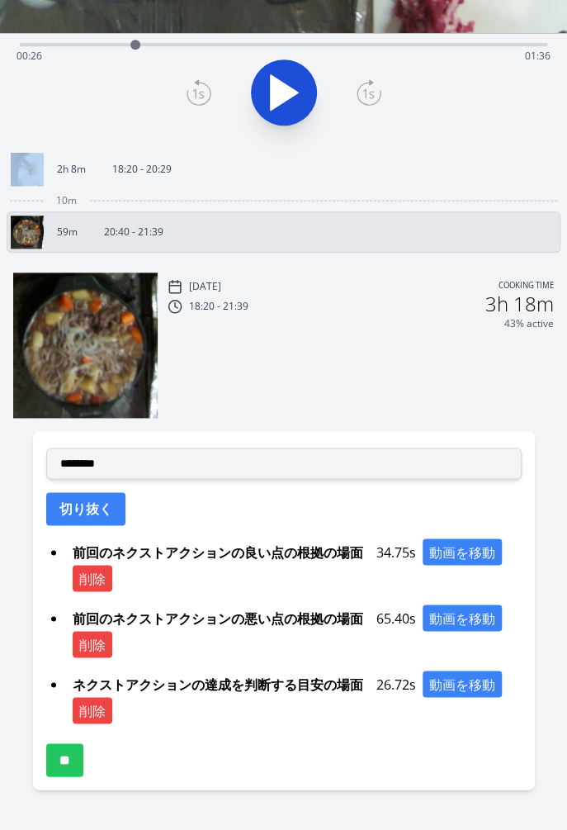
scroll to position [354, 0]
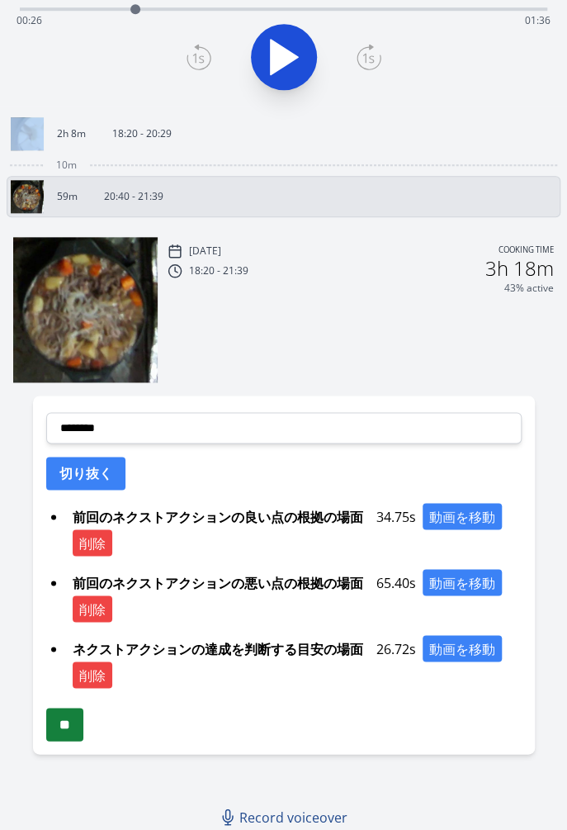
click at [74, 719] on input "**" at bounding box center [64, 724] width 37 height 33
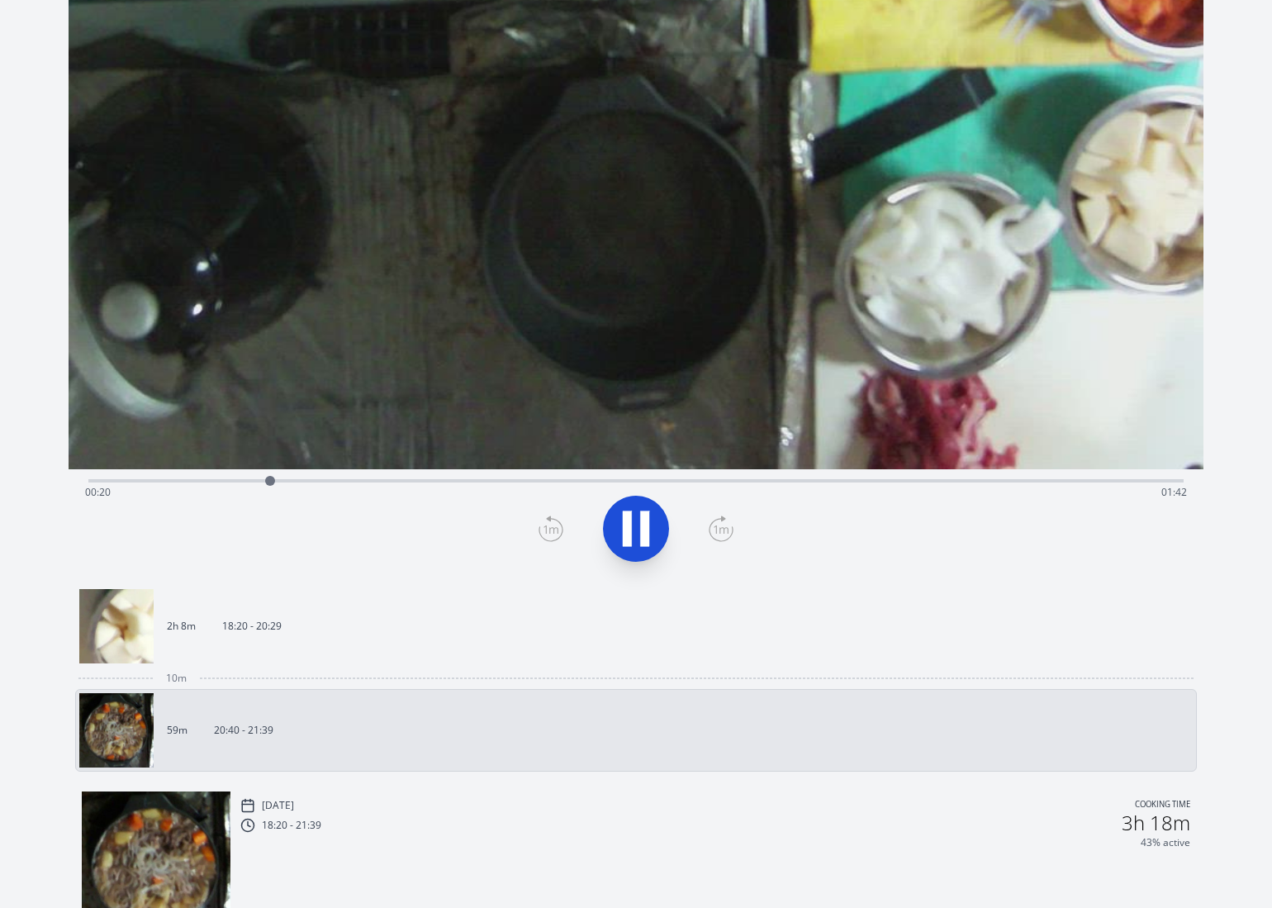
scroll to position [198, 0]
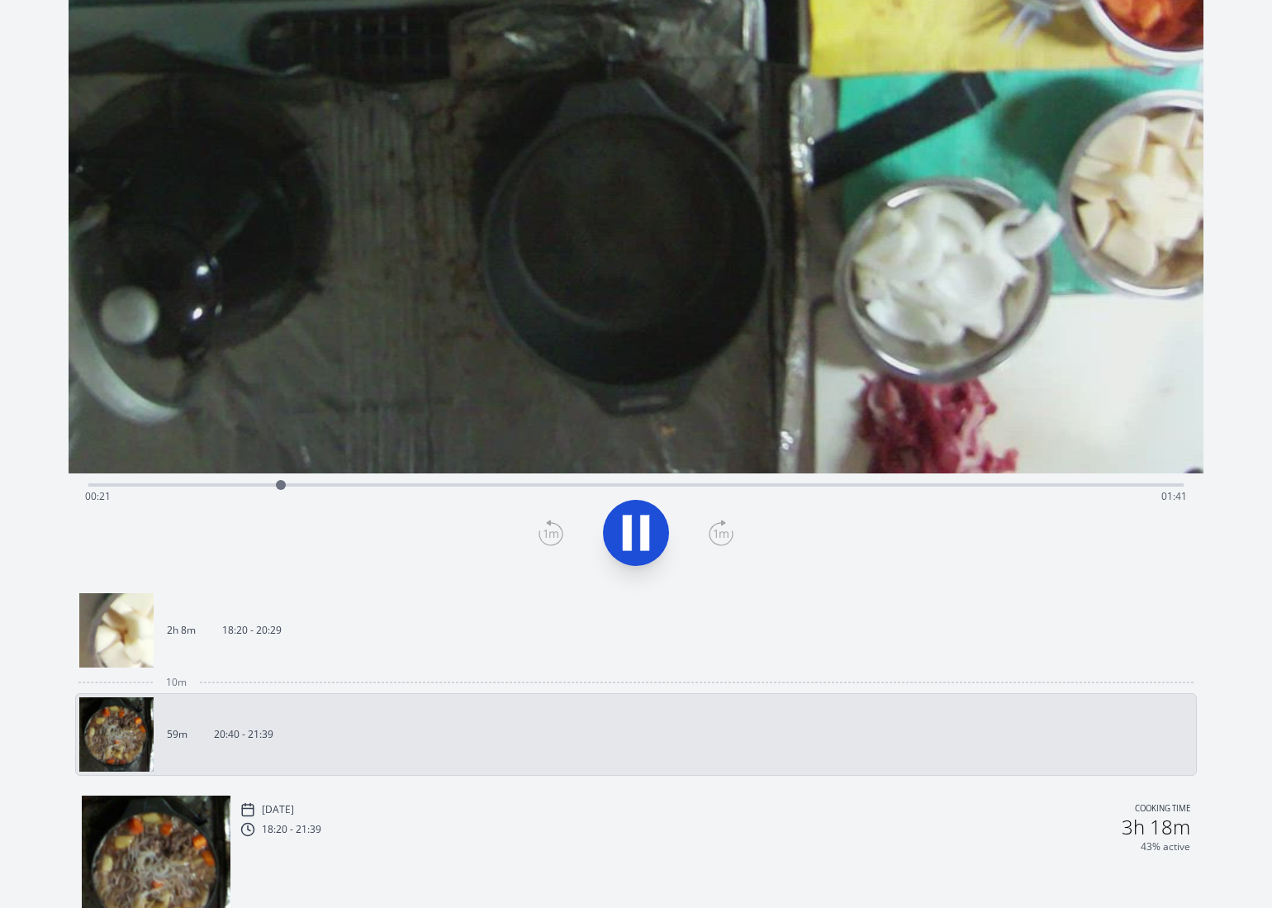
click at [616, 538] on icon at bounding box center [636, 533] width 46 height 46
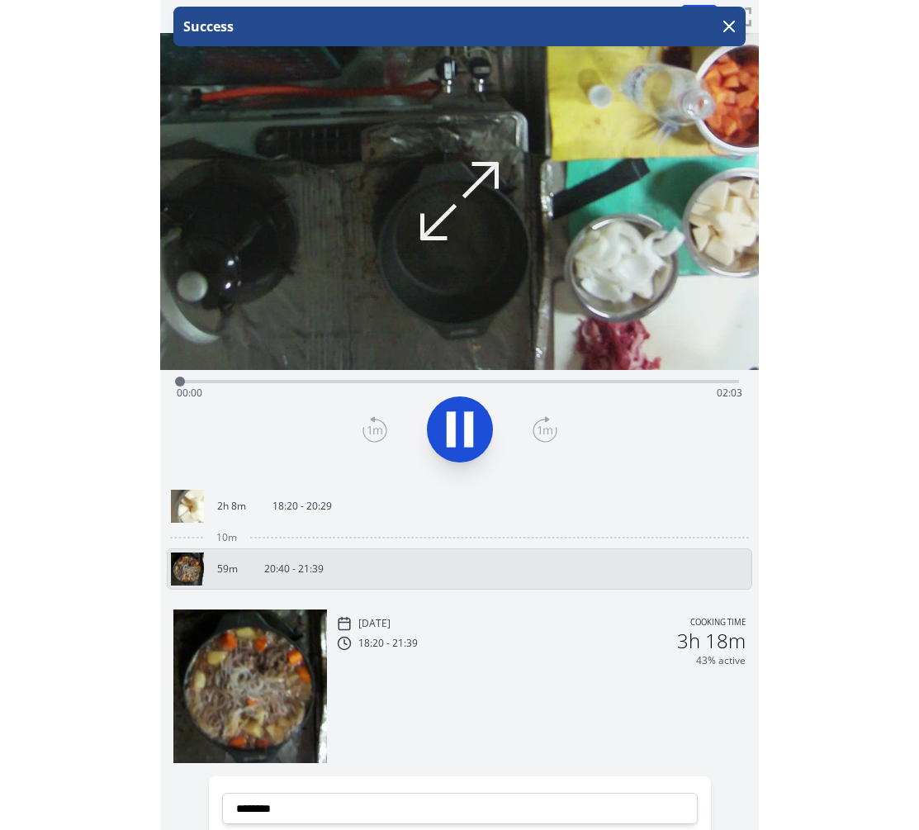
scroll to position [354, 0]
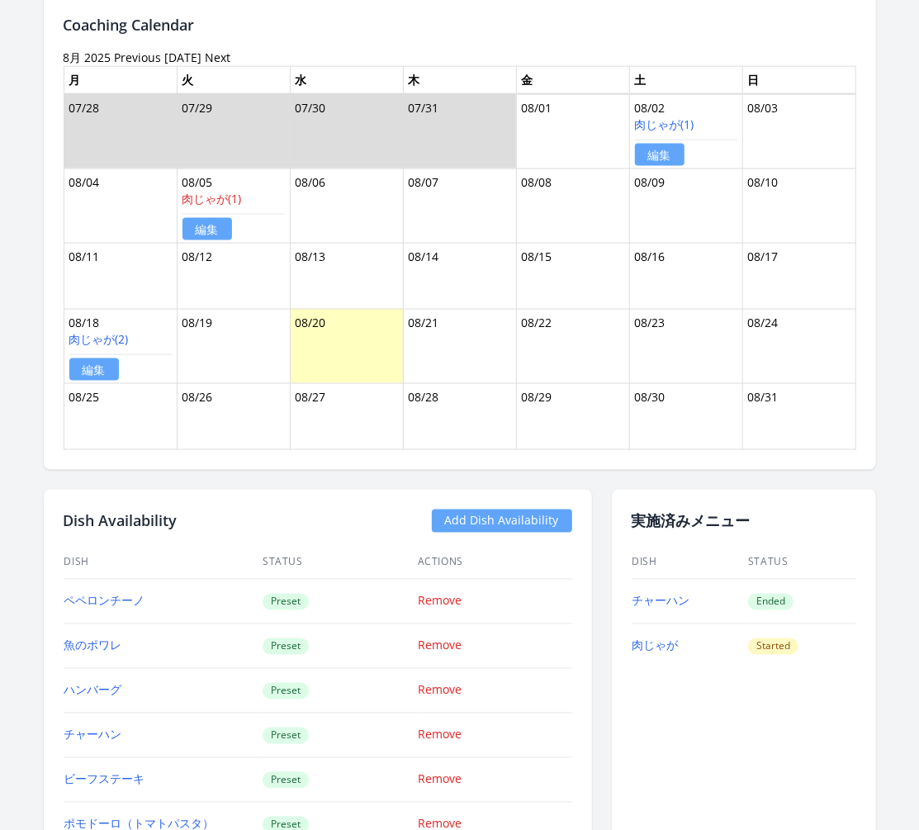
scroll to position [968, 0]
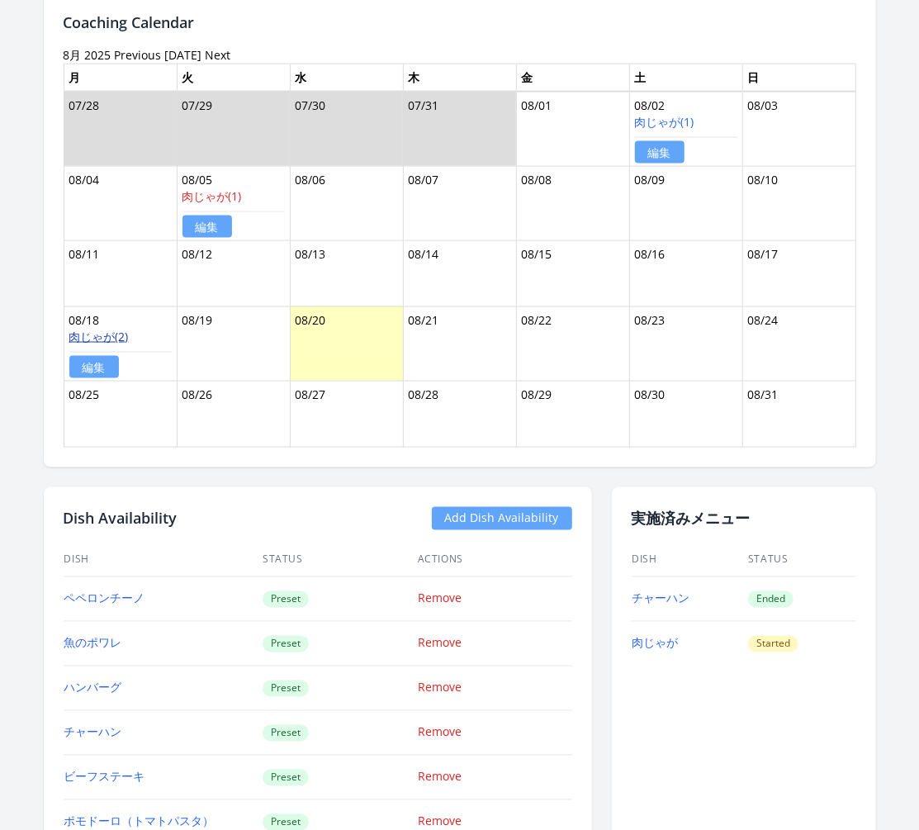
click at [111, 337] on link "肉じゃが(2)" at bounding box center [98, 337] width 59 height 16
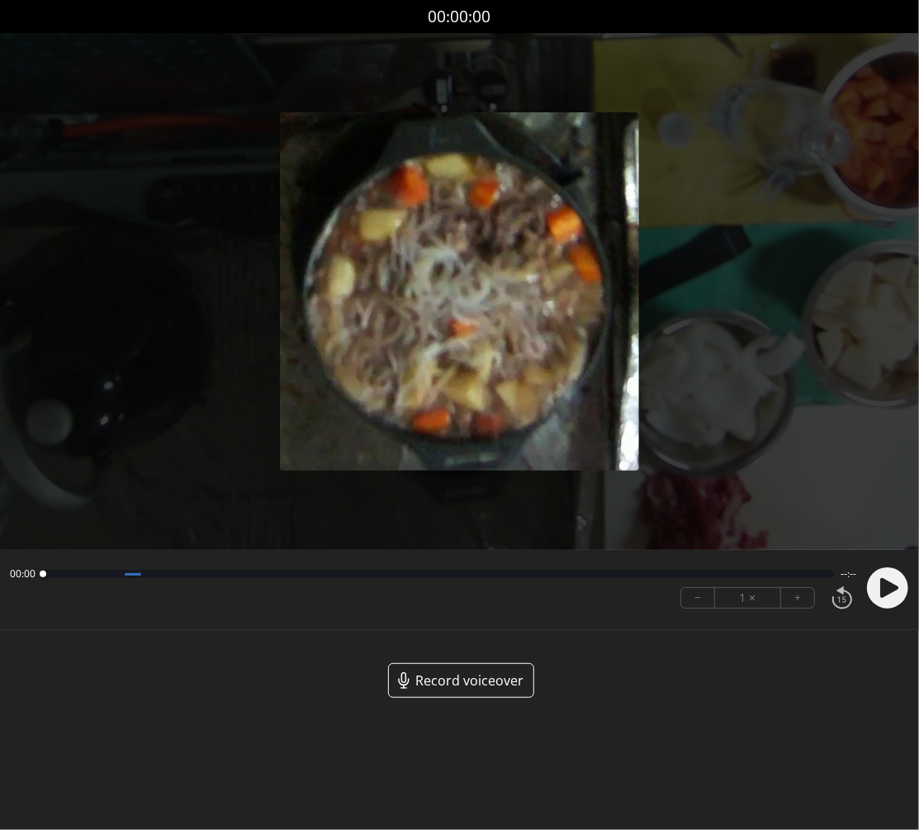
click at [492, 680] on span "Record voiceover" at bounding box center [469, 681] width 108 height 20
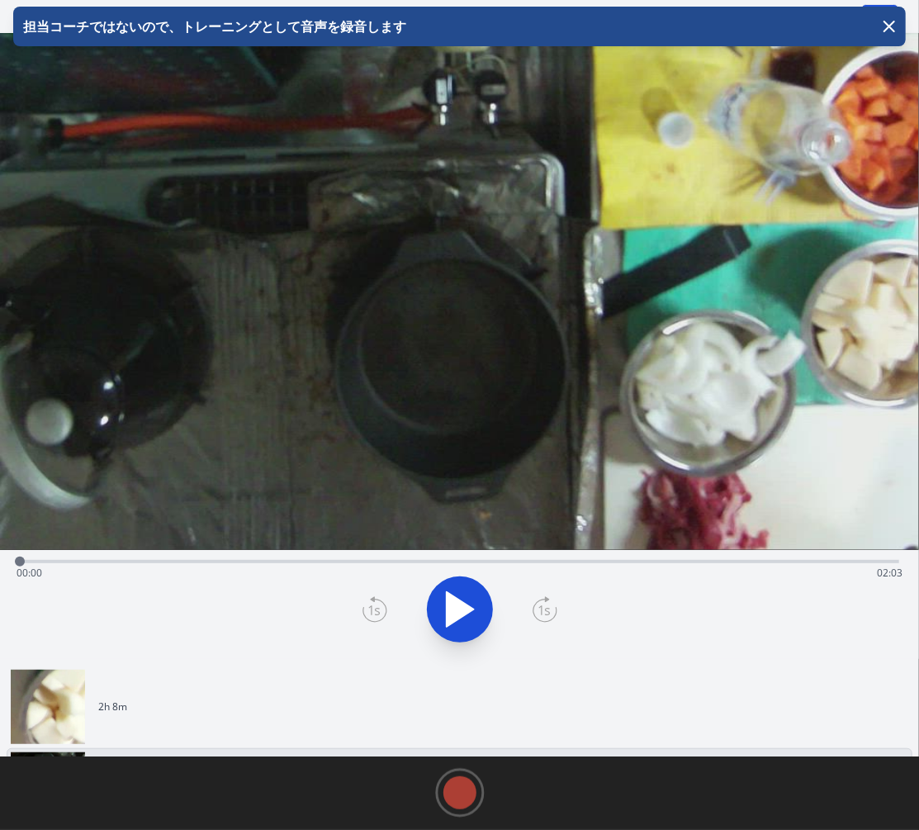
scroll to position [44, 0]
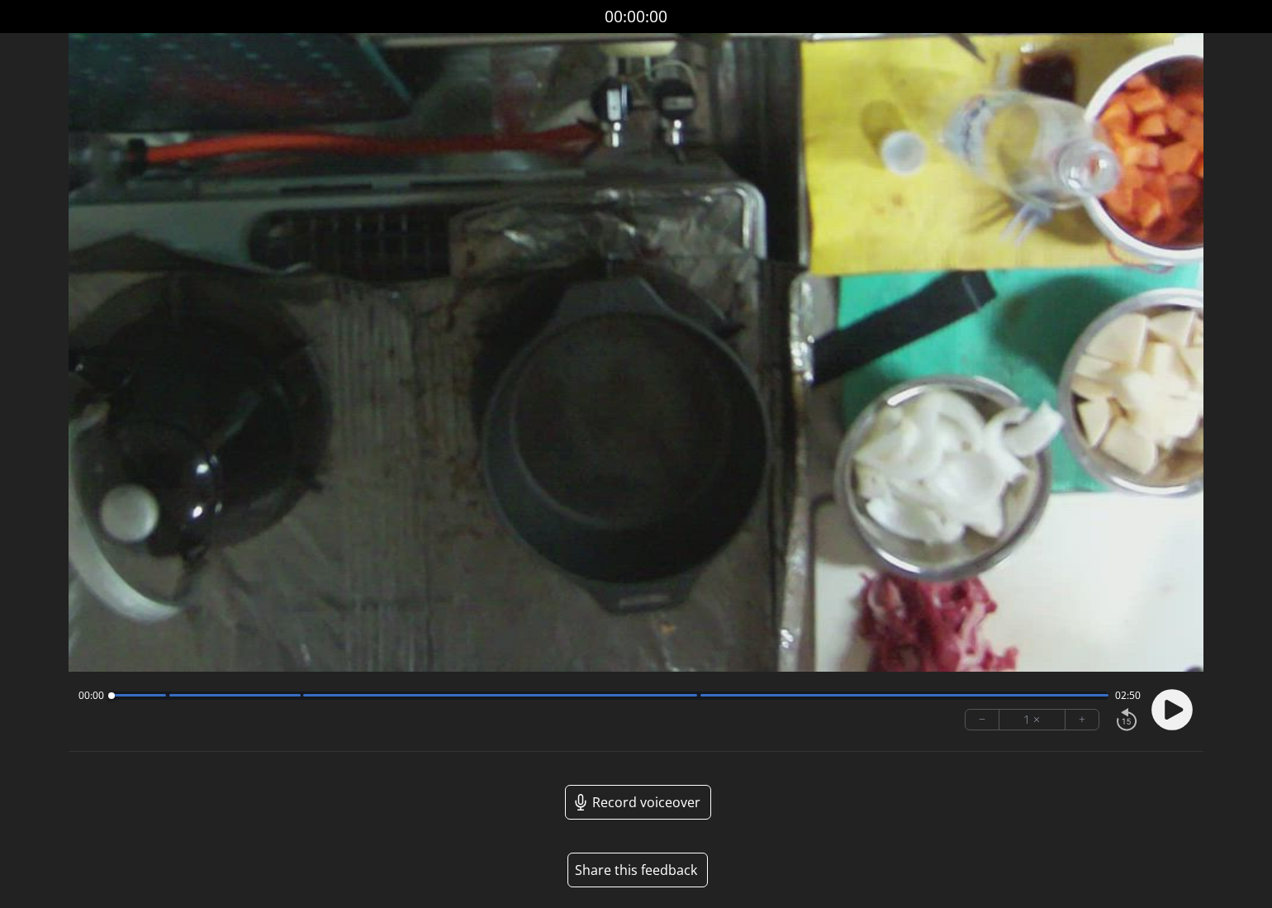
click at [629, 868] on button "Share this feedback" at bounding box center [637, 869] width 140 height 35
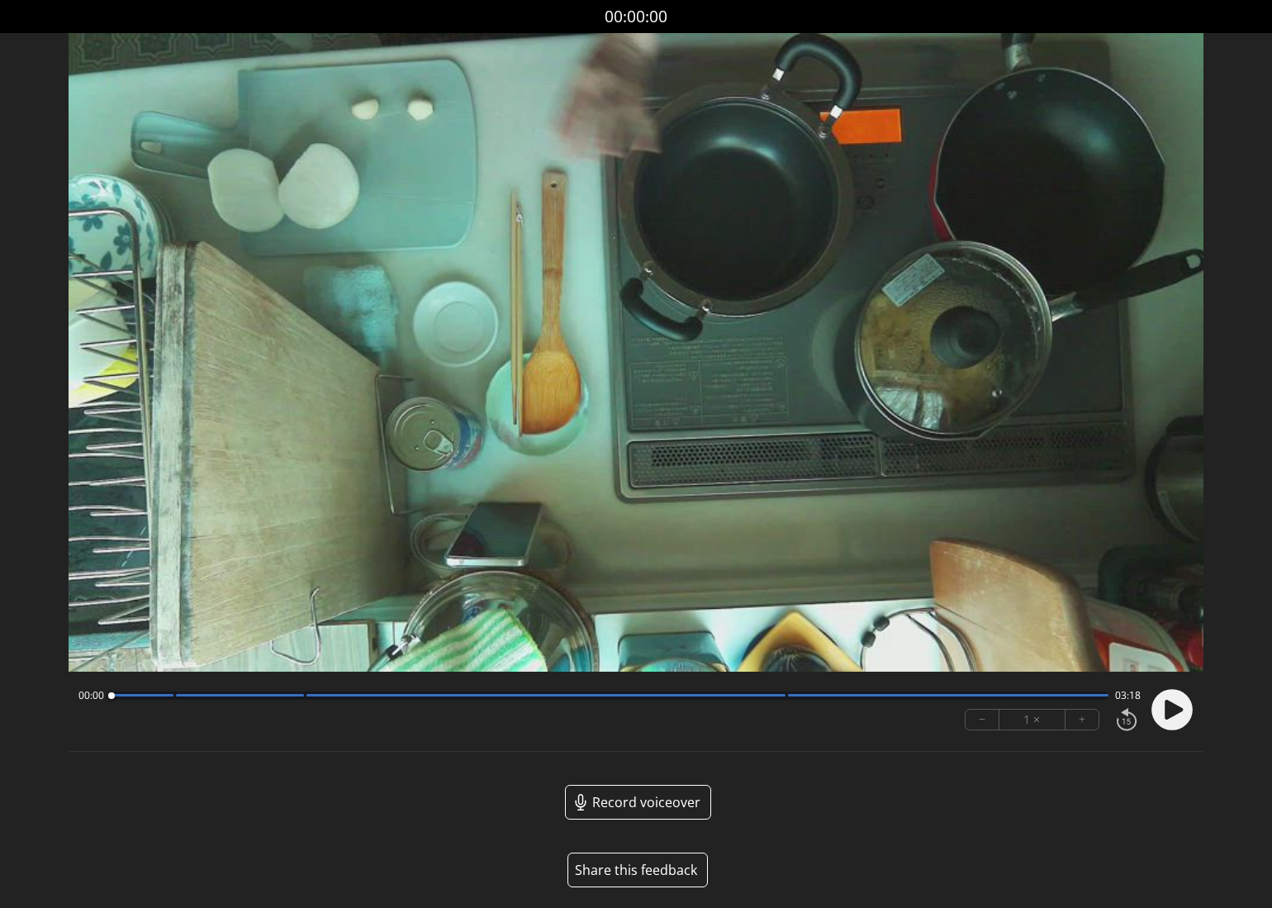
click at [638, 868] on button "Share this feedback" at bounding box center [637, 869] width 140 height 35
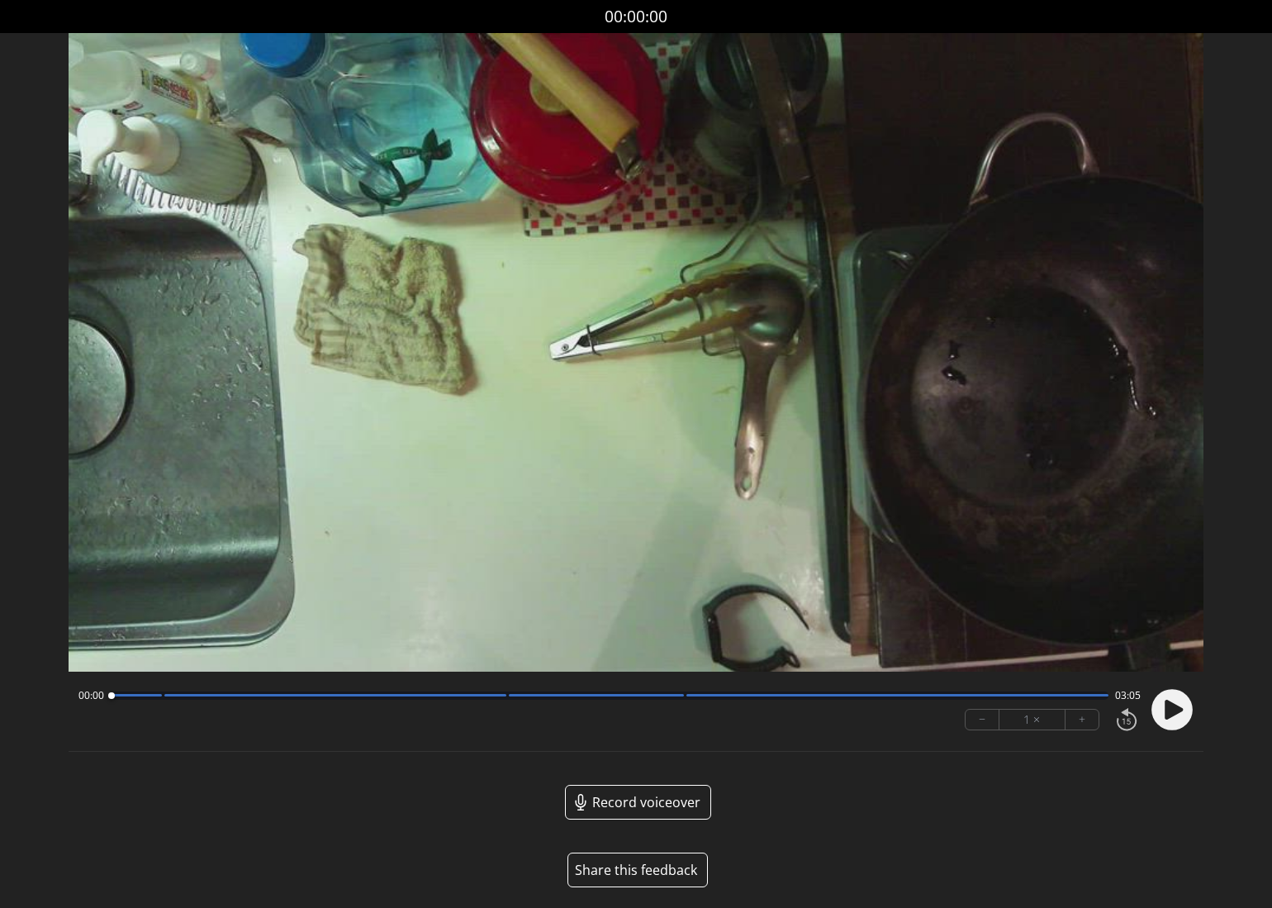
click at [656, 865] on button "Share this feedback" at bounding box center [637, 869] width 140 height 35
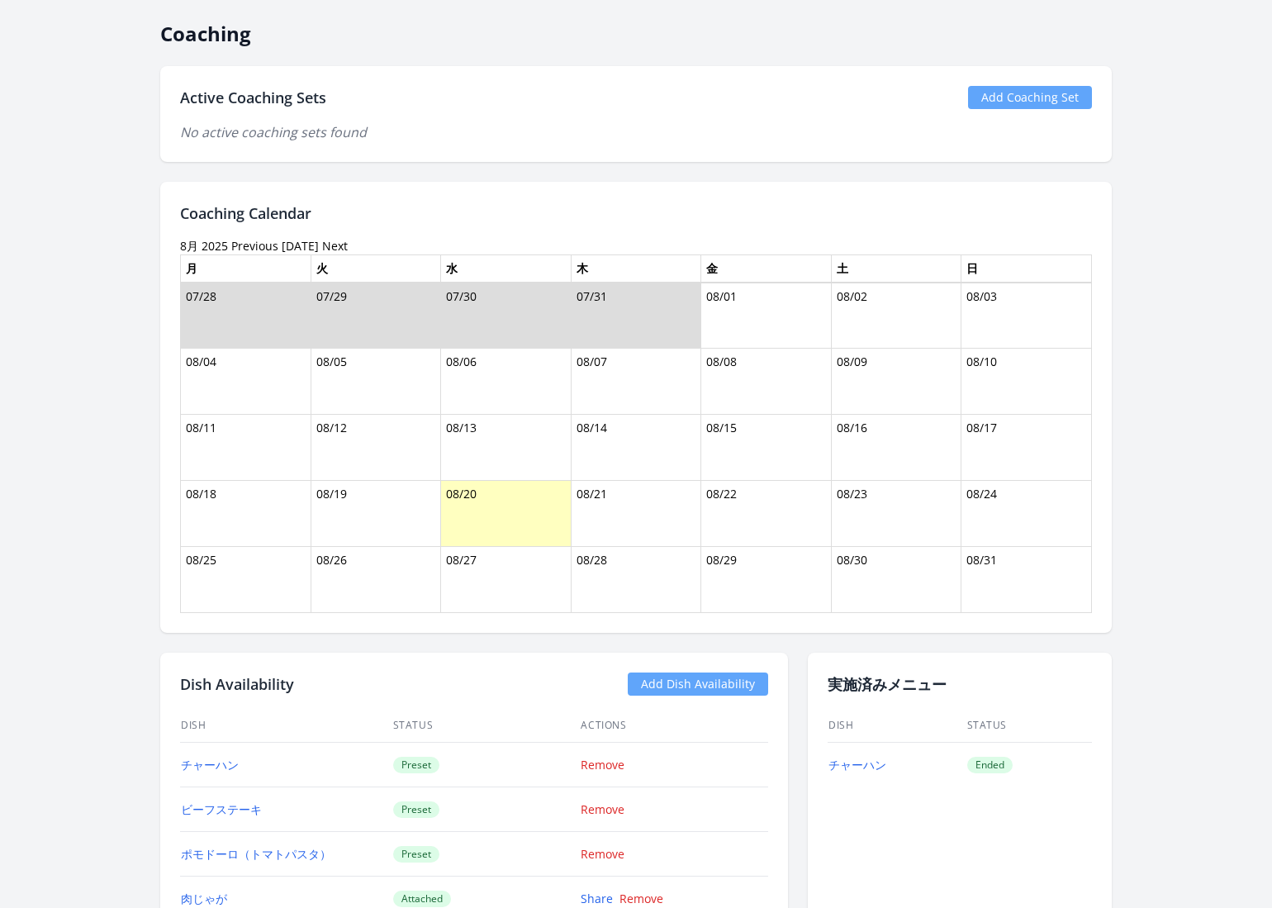
scroll to position [731, 0]
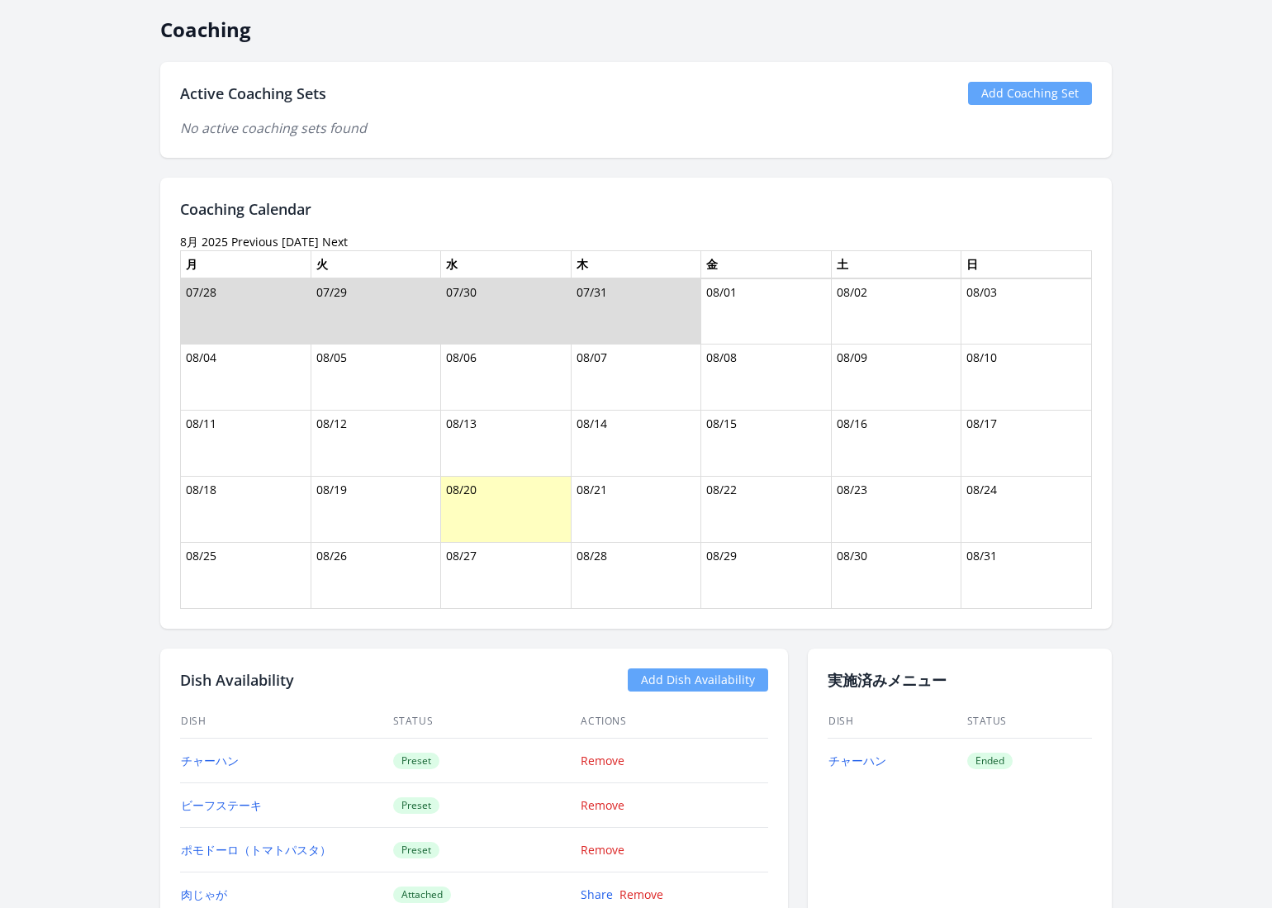
click at [256, 235] on link "Previous" at bounding box center [254, 242] width 47 height 16
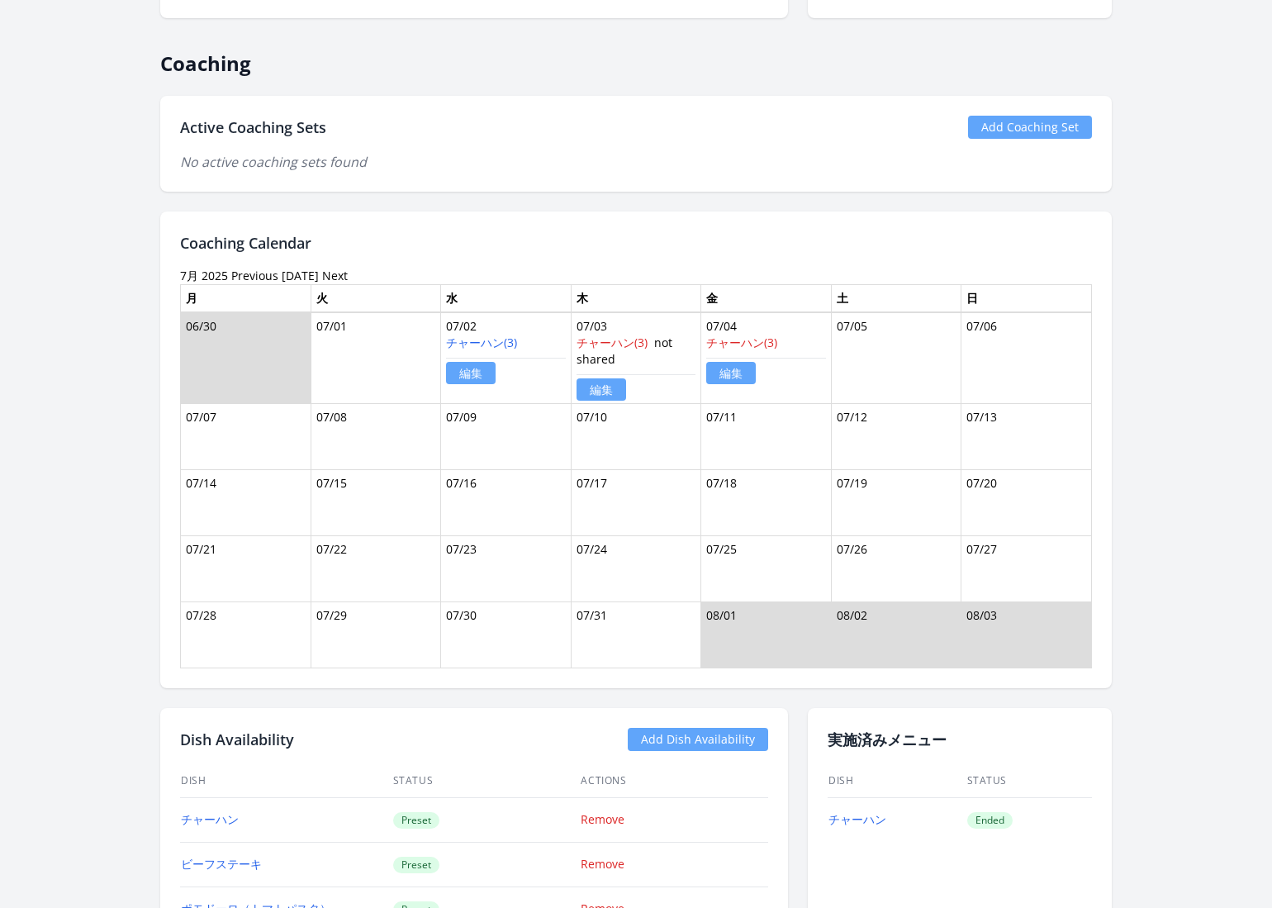
scroll to position [707, 0]
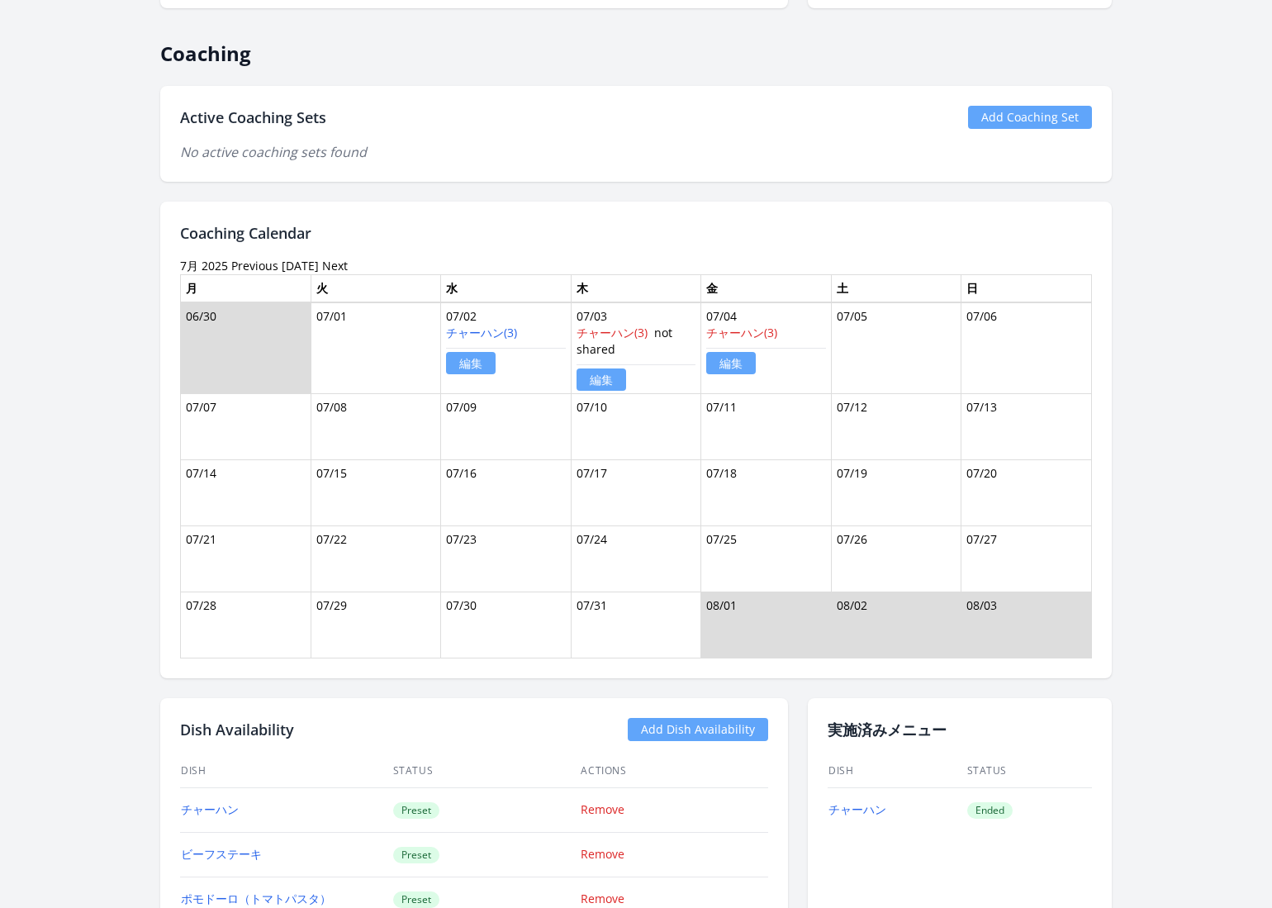
click at [252, 262] on link "Previous" at bounding box center [254, 266] width 47 height 16
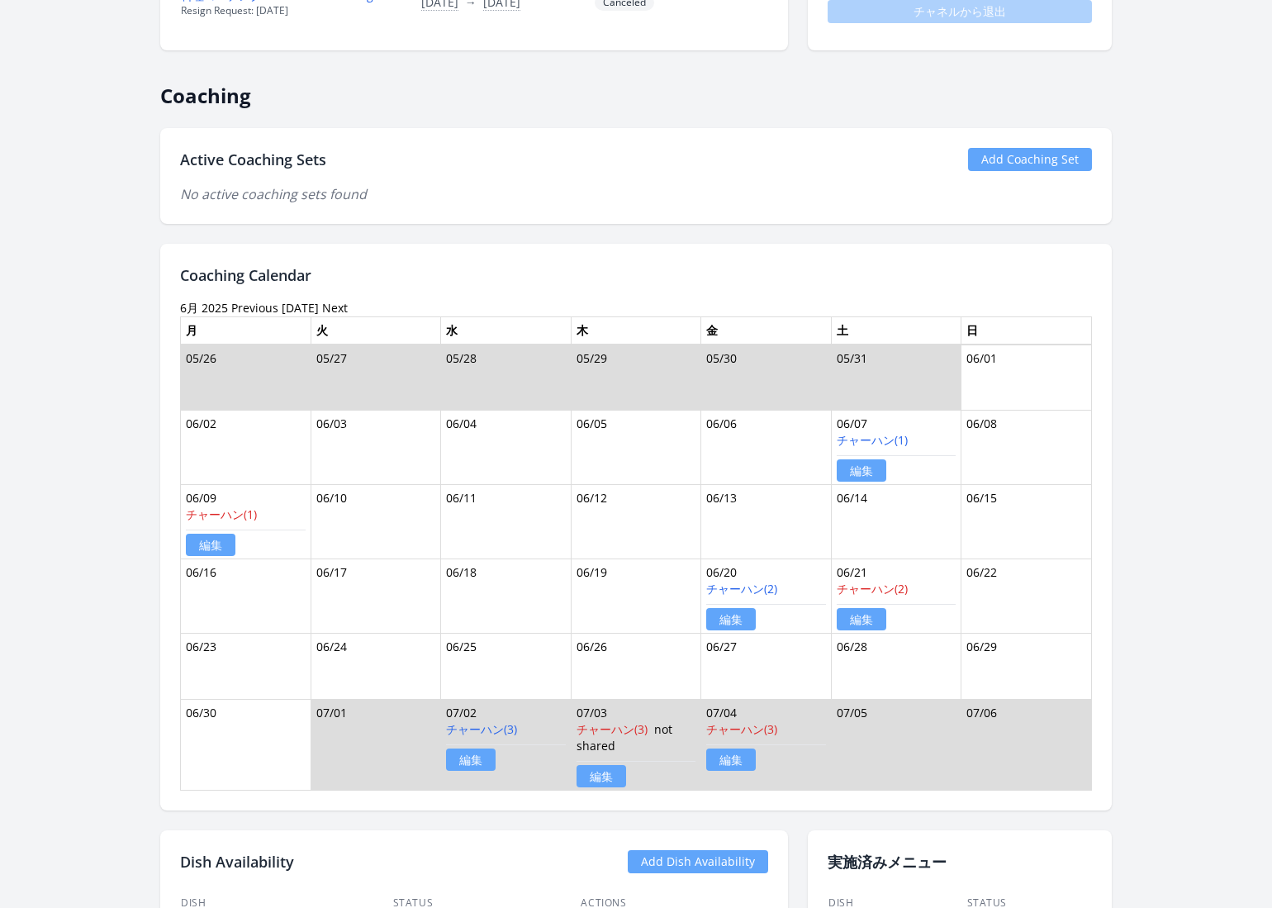
scroll to position [667, 0]
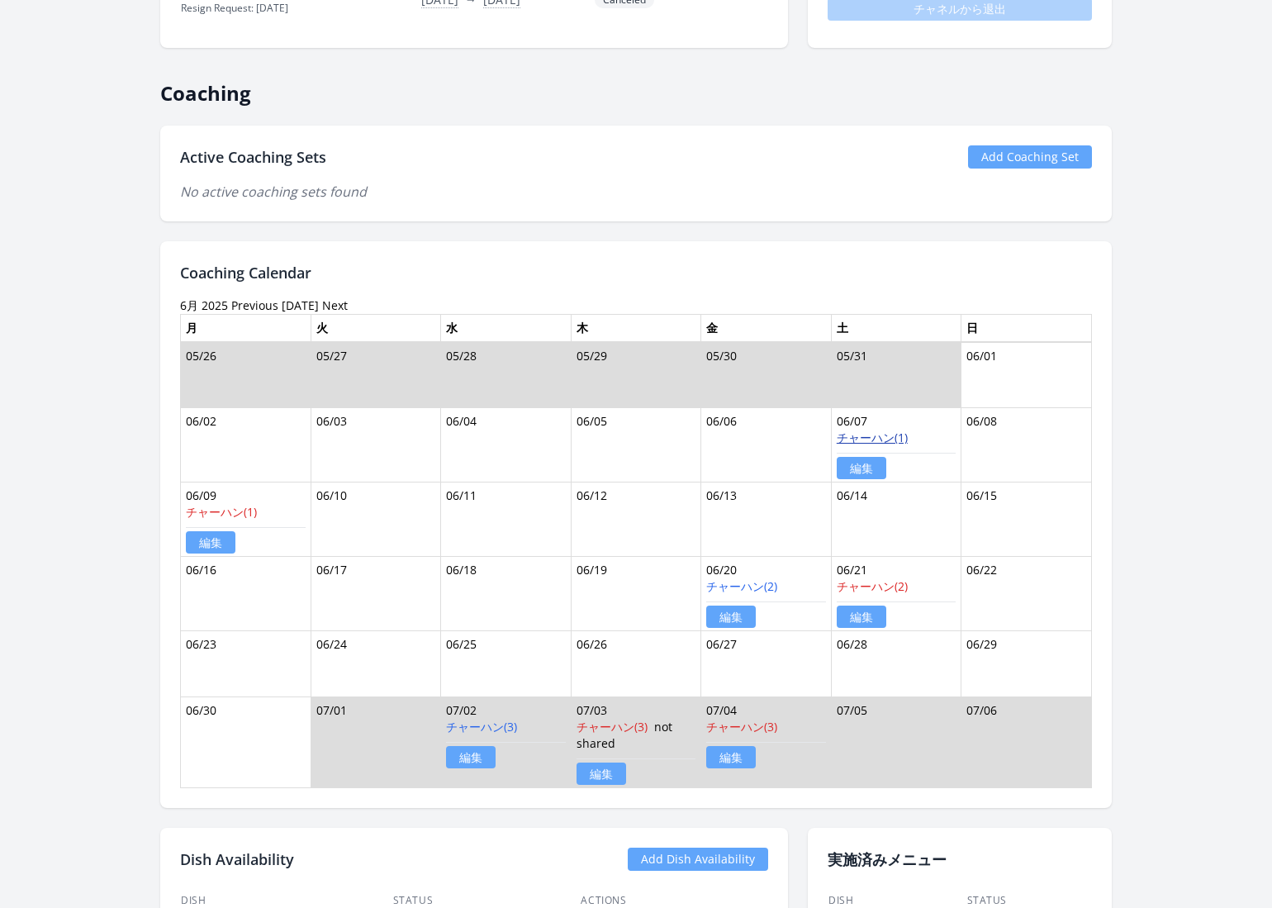
click at [877, 435] on link "チャーハン(1)" at bounding box center [872, 437] width 71 height 16
click at [737, 584] on link "チャーハン(2)" at bounding box center [741, 586] width 71 height 16
click at [487, 721] on link "チャーハン(3)" at bounding box center [481, 727] width 71 height 16
